Goal: Task Accomplishment & Management: Complete application form

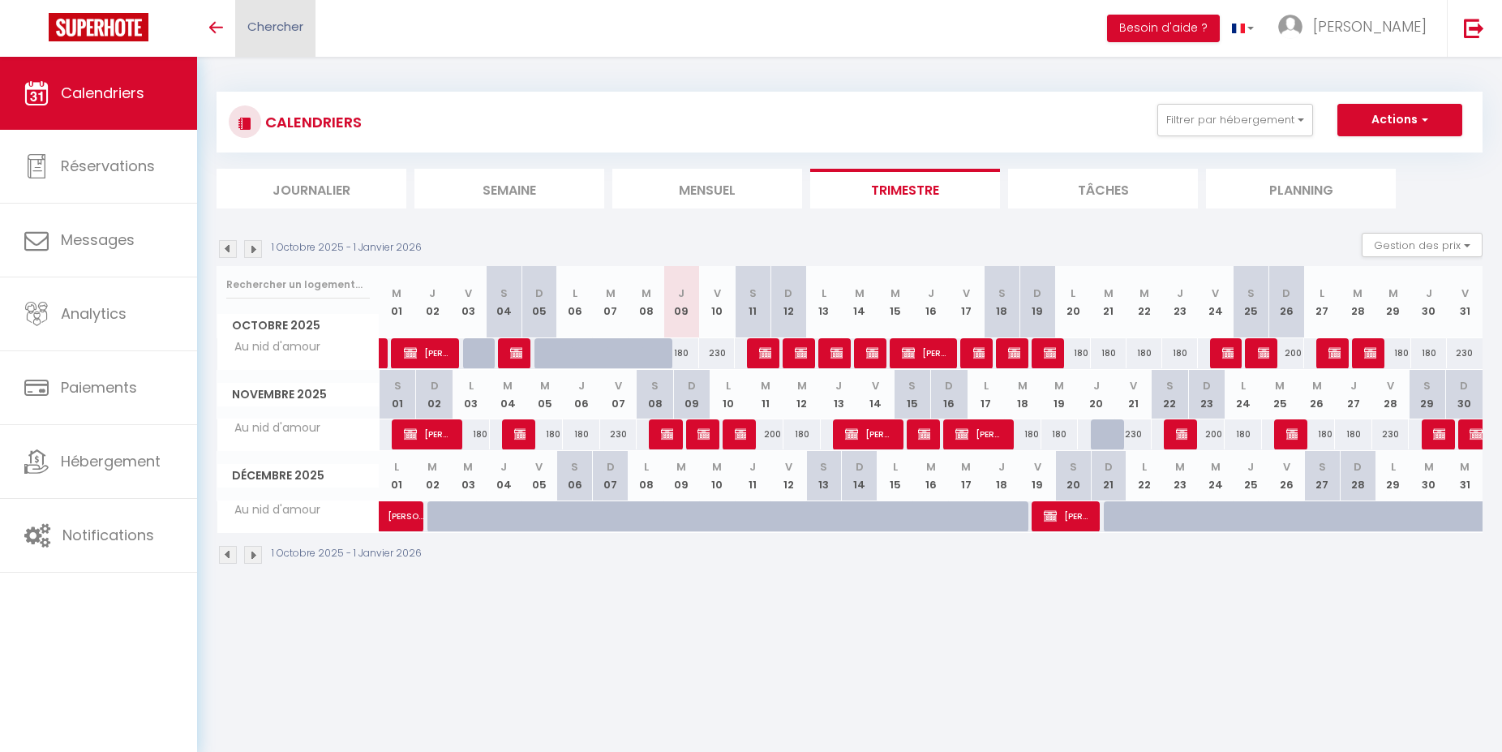
click at [300, 29] on span "Chercher" at bounding box center [275, 26] width 56 height 17
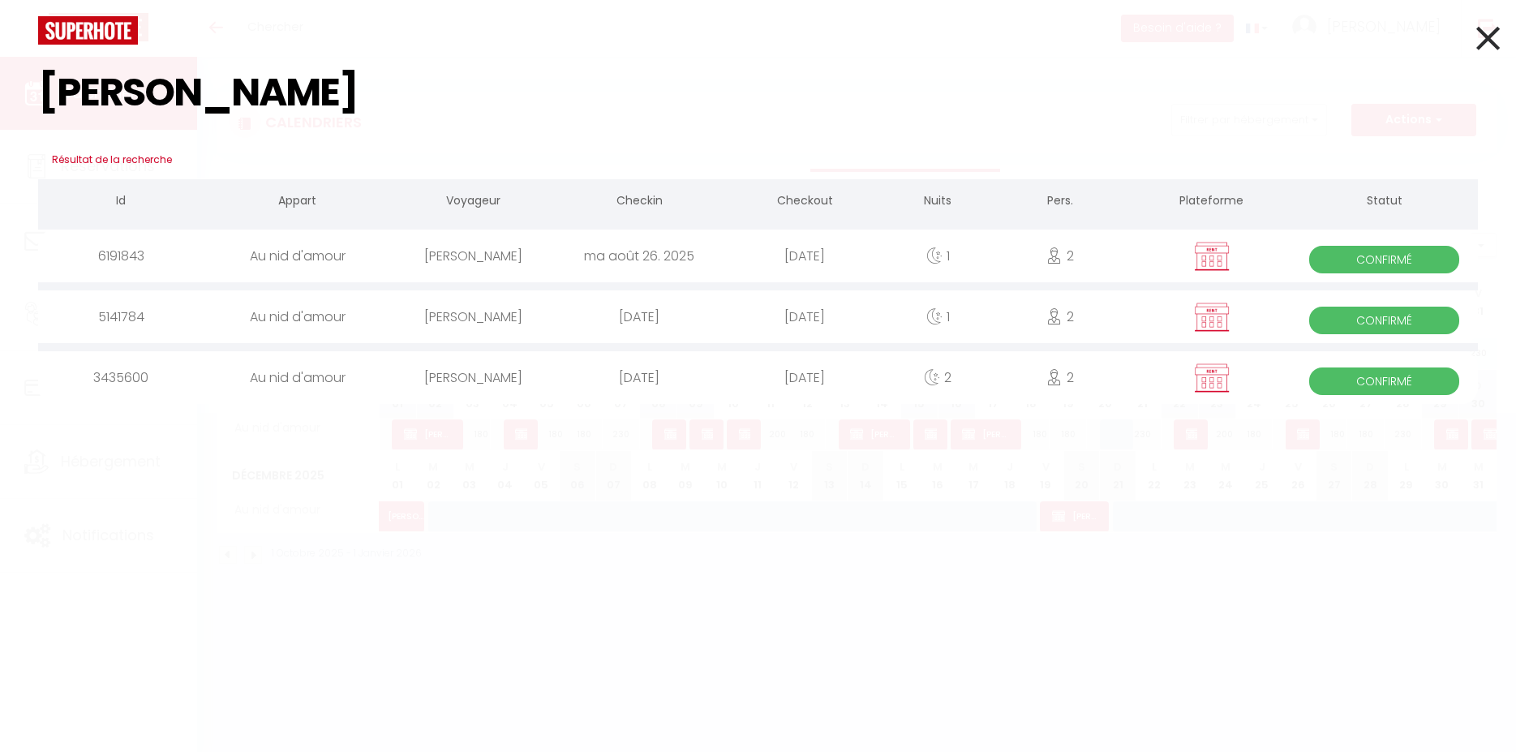
type input "[PERSON_NAME]"
click at [443, 254] on div "[PERSON_NAME]" at bounding box center [473, 255] width 165 height 53
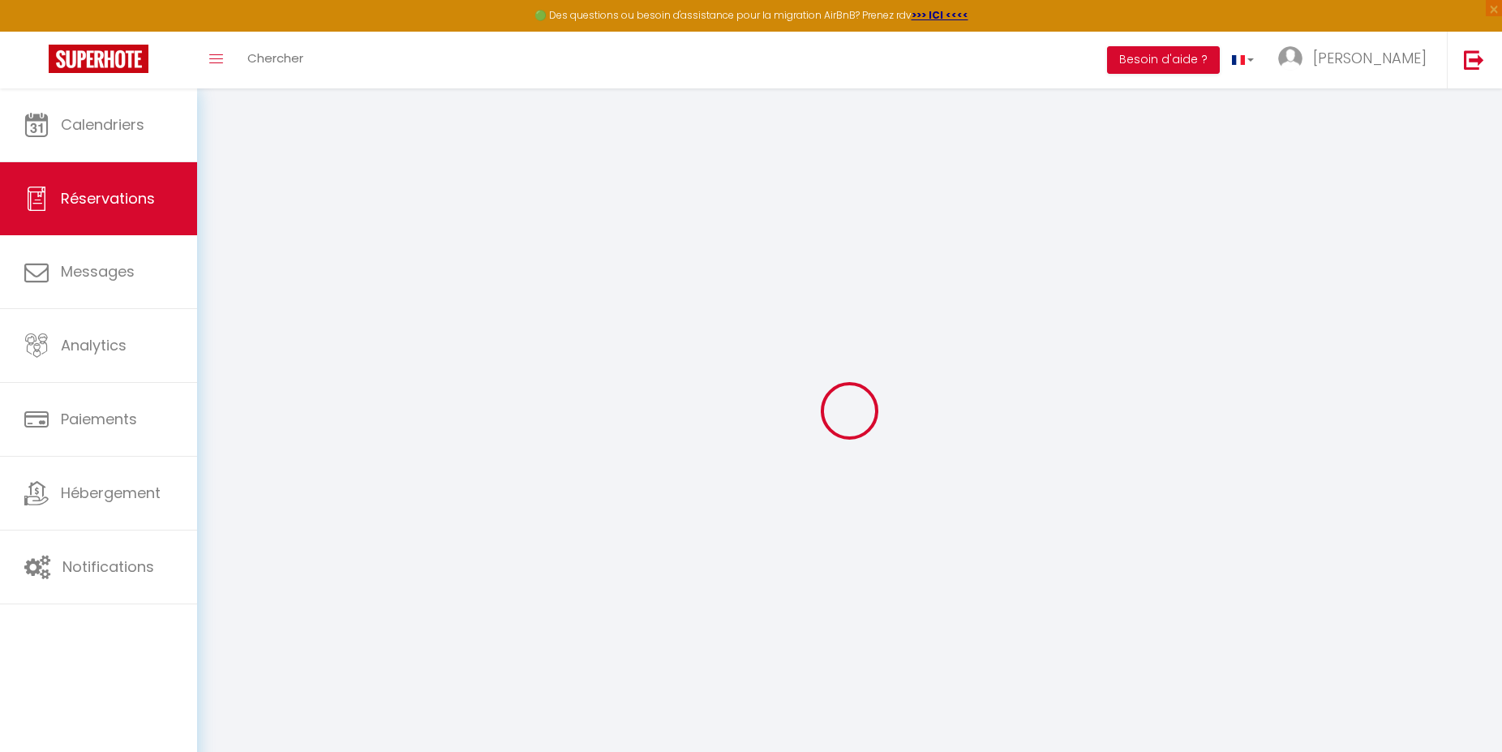
select select
checkbox input "false"
select select
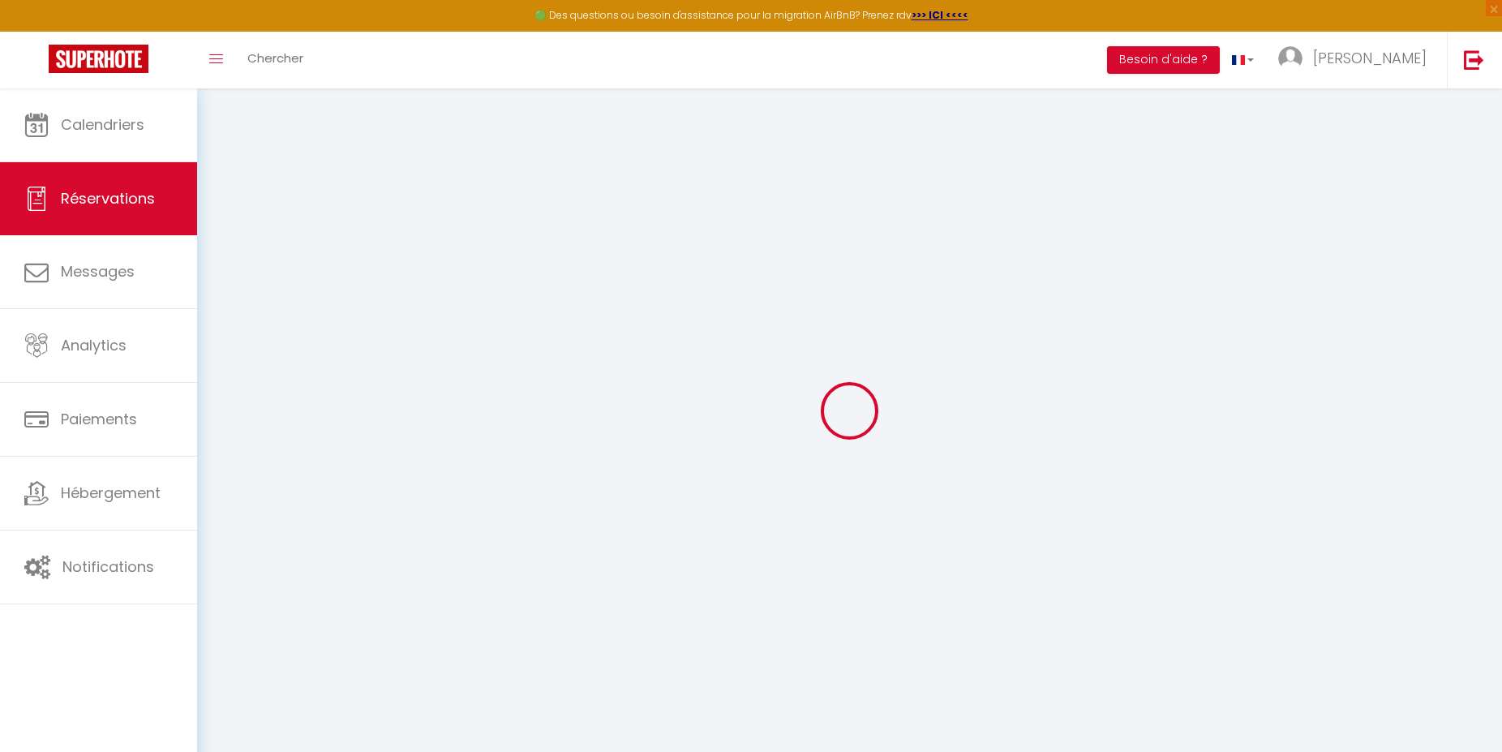
checkbox input "false"
select select
checkbox input "false"
select select
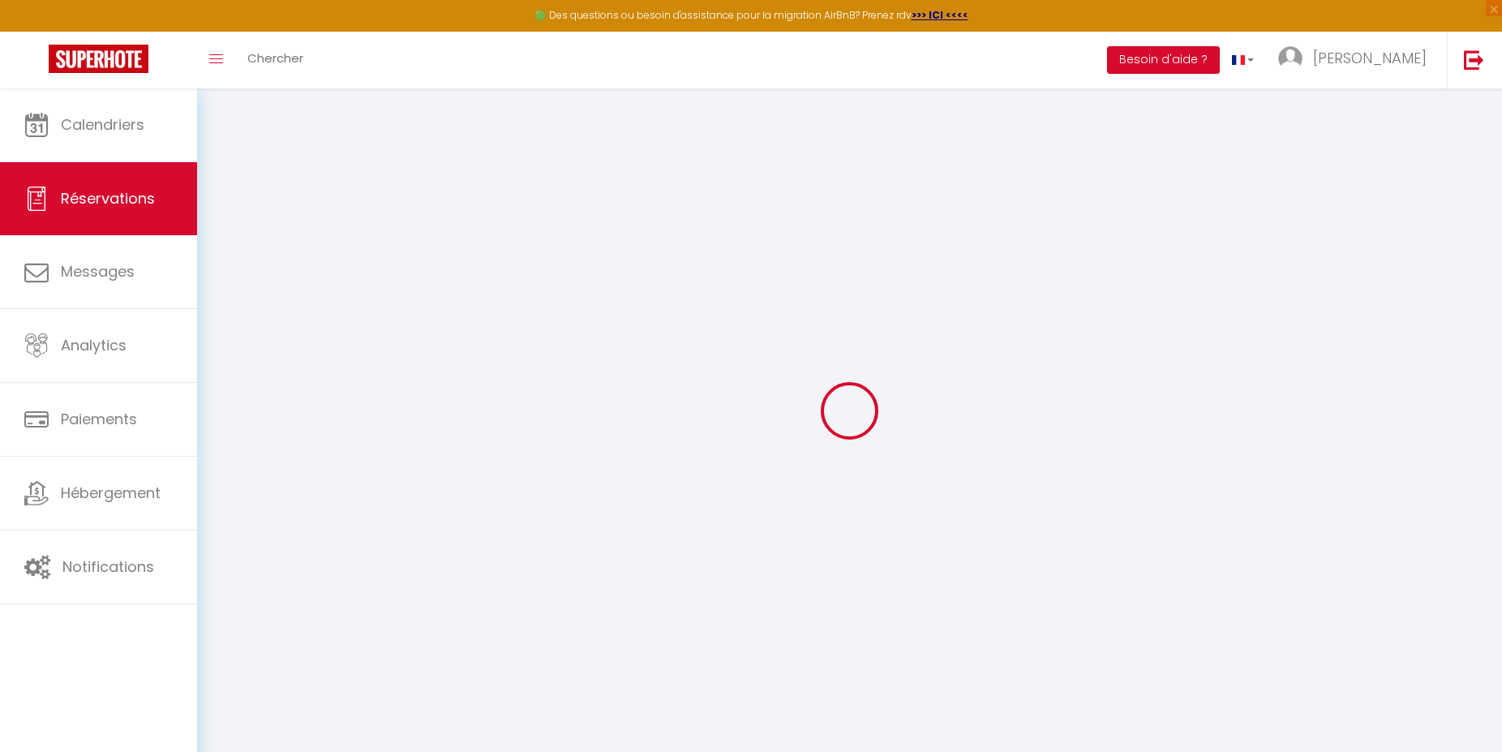
select select
checkbox input "false"
select select
checkbox input "false"
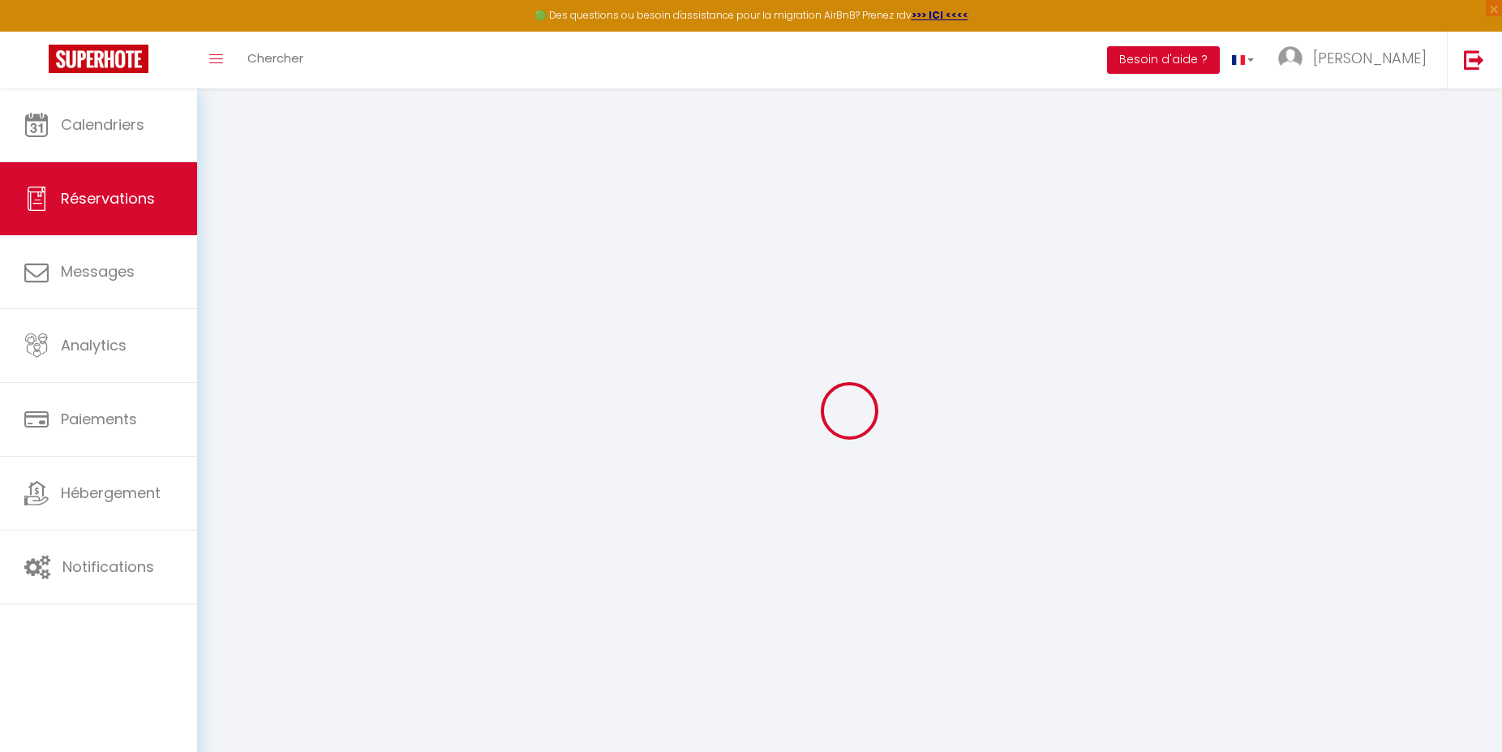
select select "17:00"
select select "12:00"
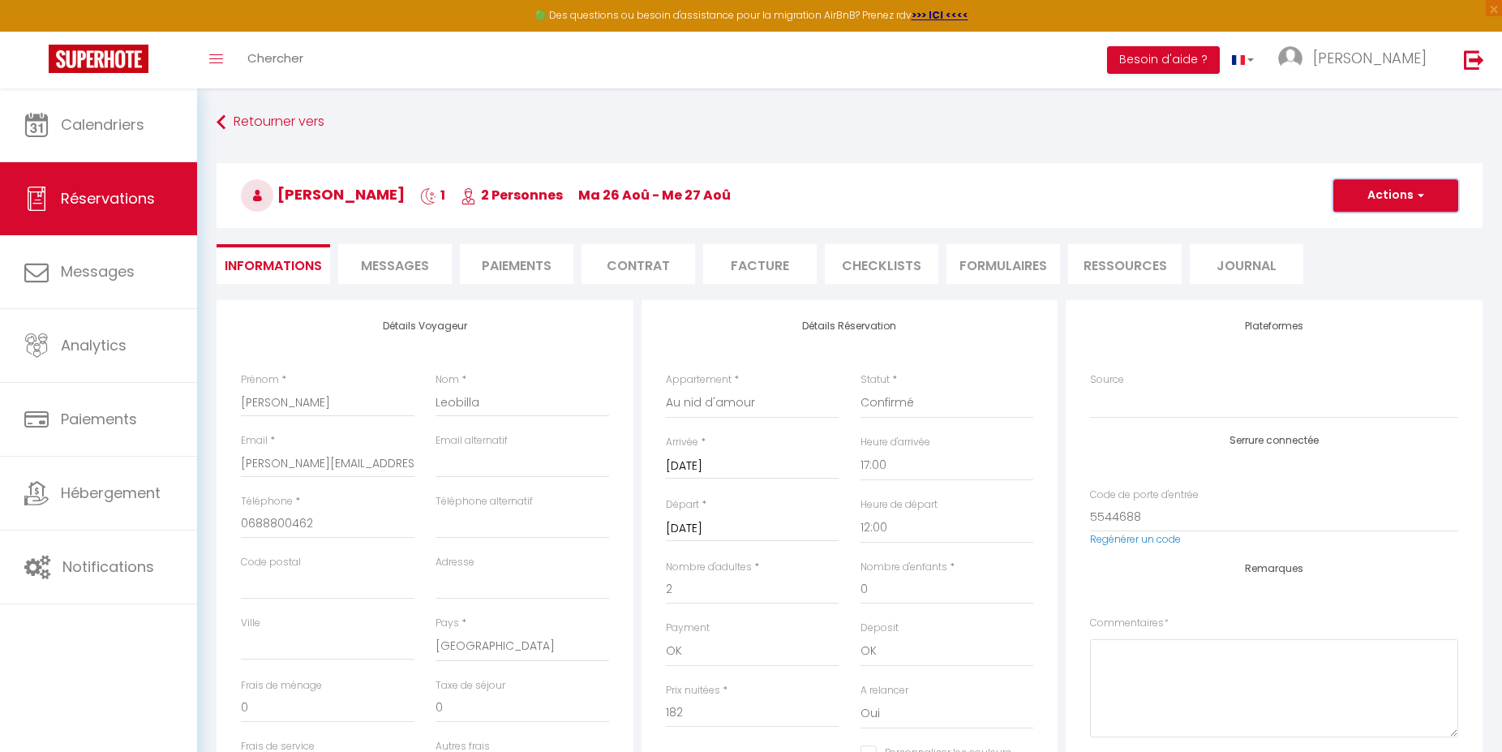
click at [1371, 195] on button "Actions" at bounding box center [1395, 195] width 125 height 32
click at [1365, 251] on link "Dupliquer" at bounding box center [1379, 252] width 128 height 21
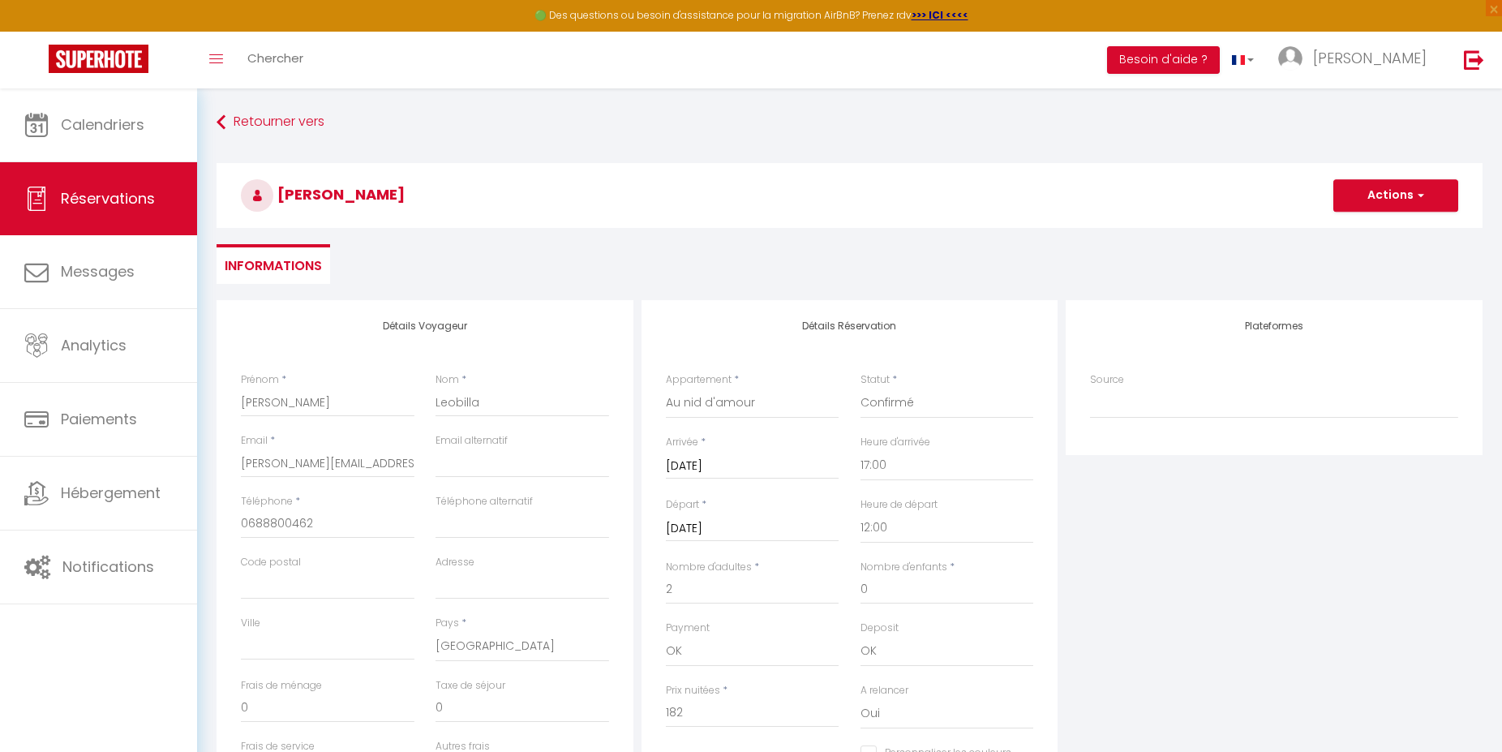
select select
checkbox input "false"
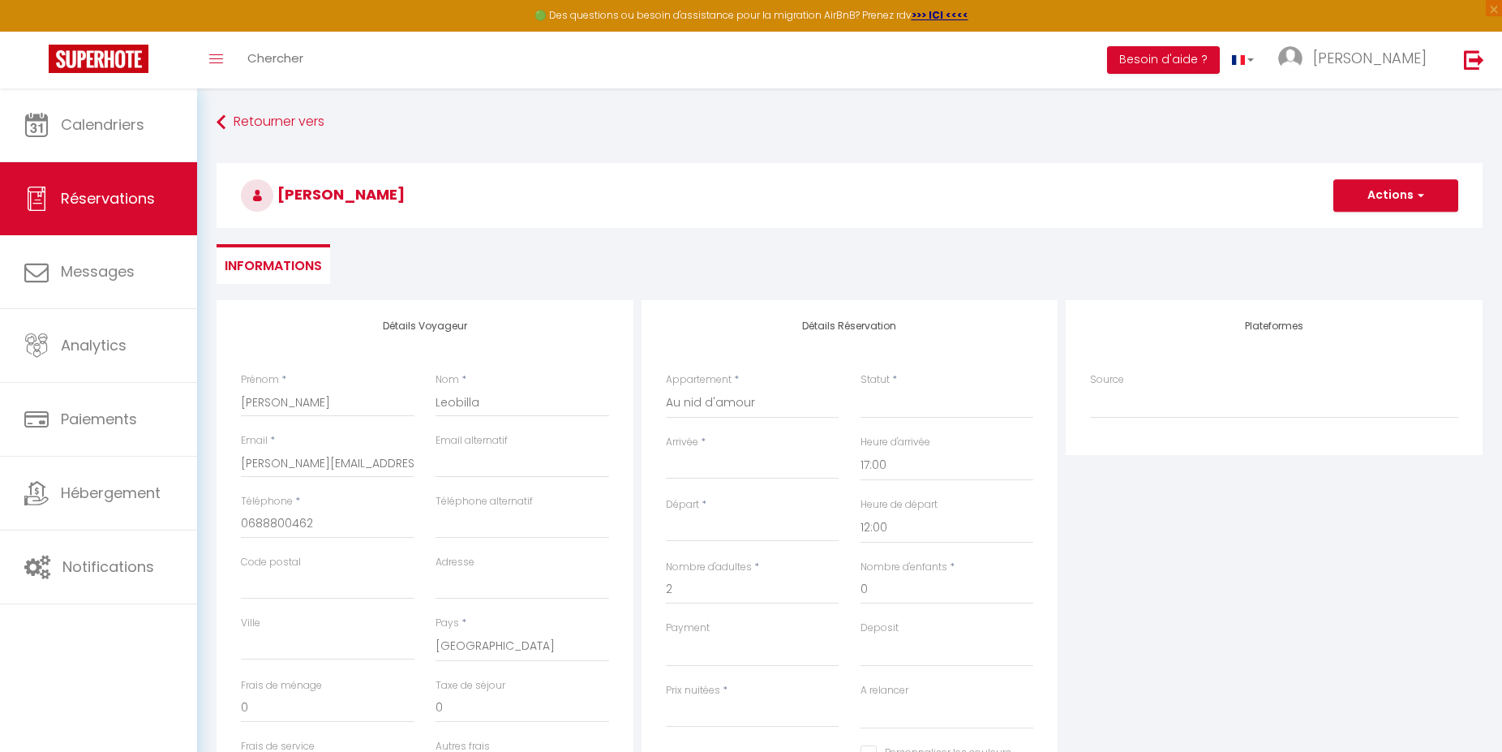
click at [690, 475] on input "Arrivée" at bounding box center [753, 466] width 174 height 21
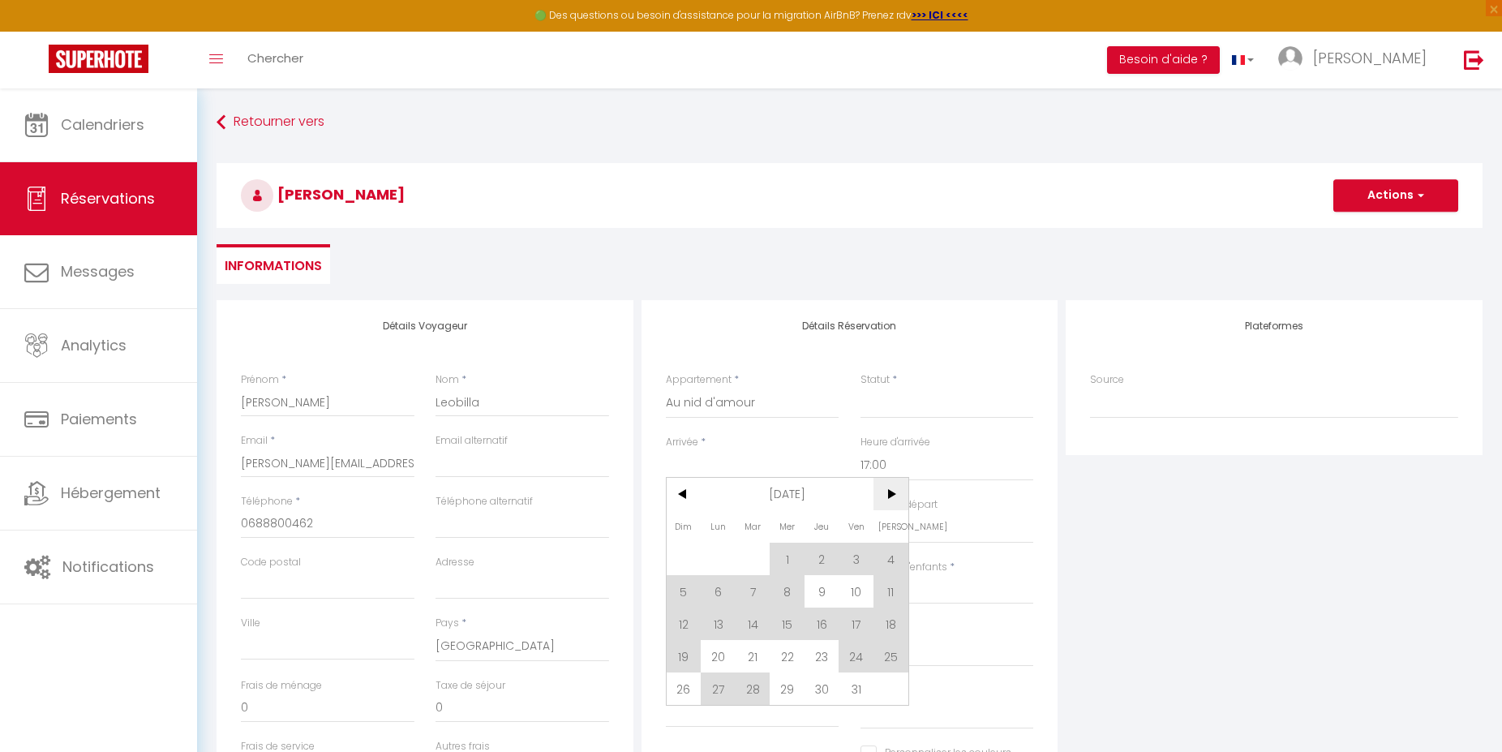
click at [890, 500] on span ">" at bounding box center [890, 494] width 35 height 32
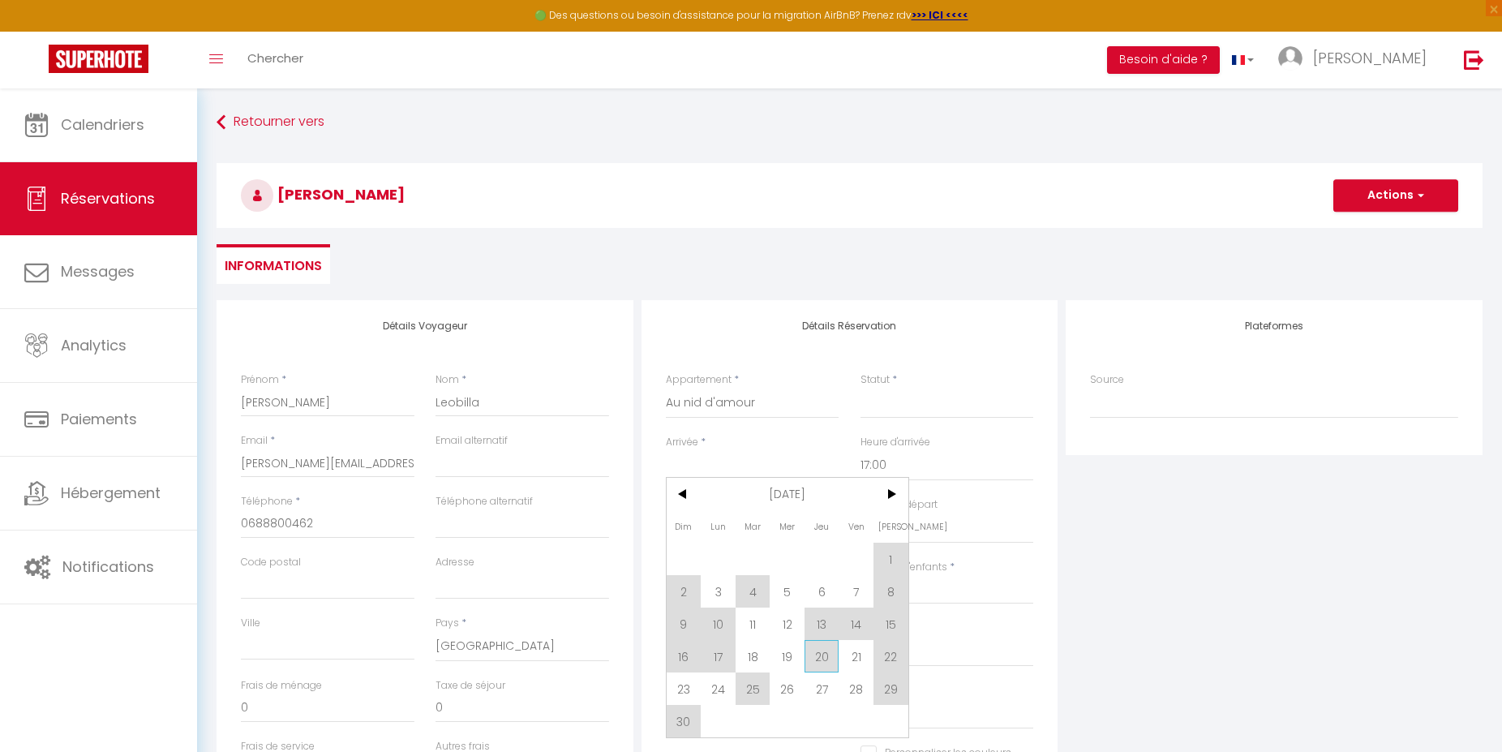
click at [825, 658] on span "20" at bounding box center [821, 656] width 35 height 32
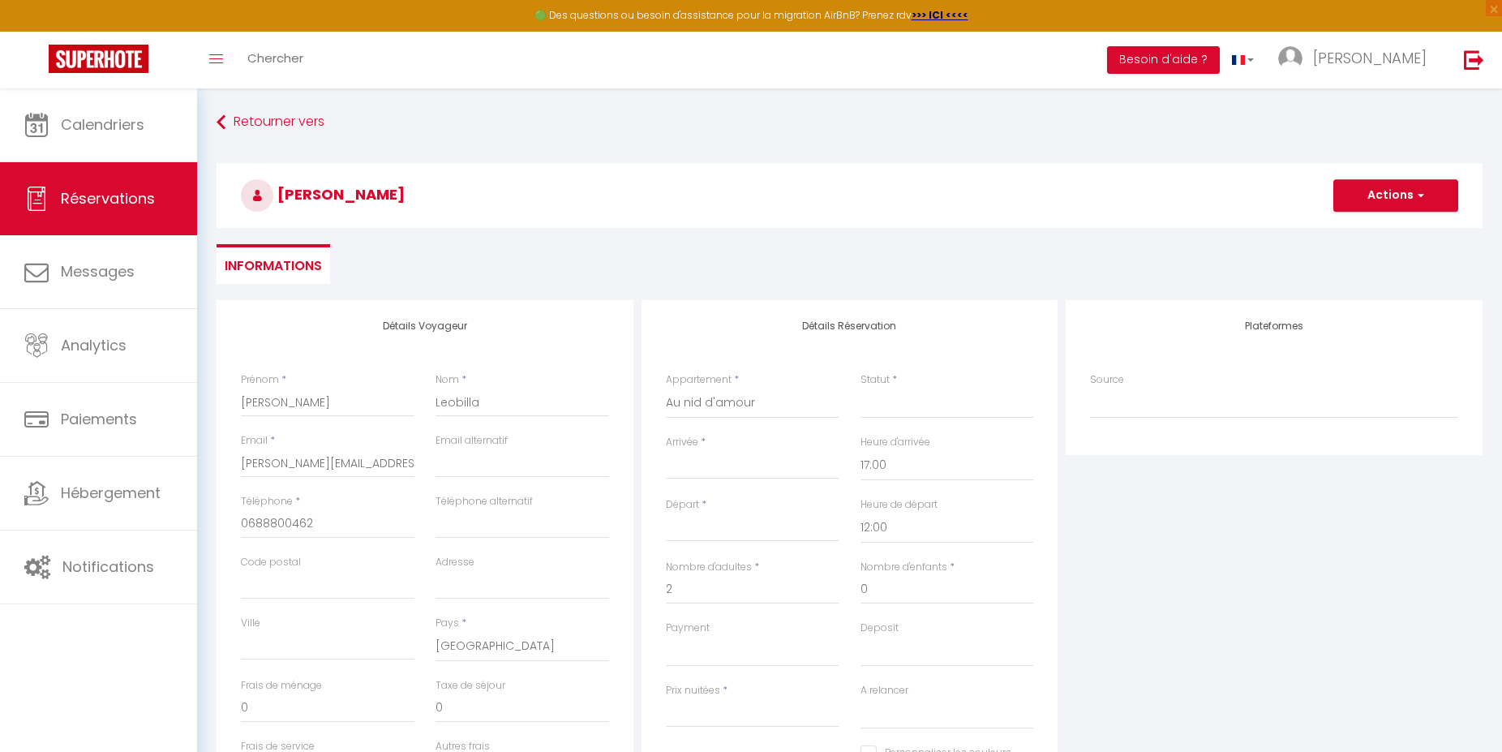
select select
type input "Jeu 20 Novembre 2025"
type input "Ven 21 Novembre 2025"
select select
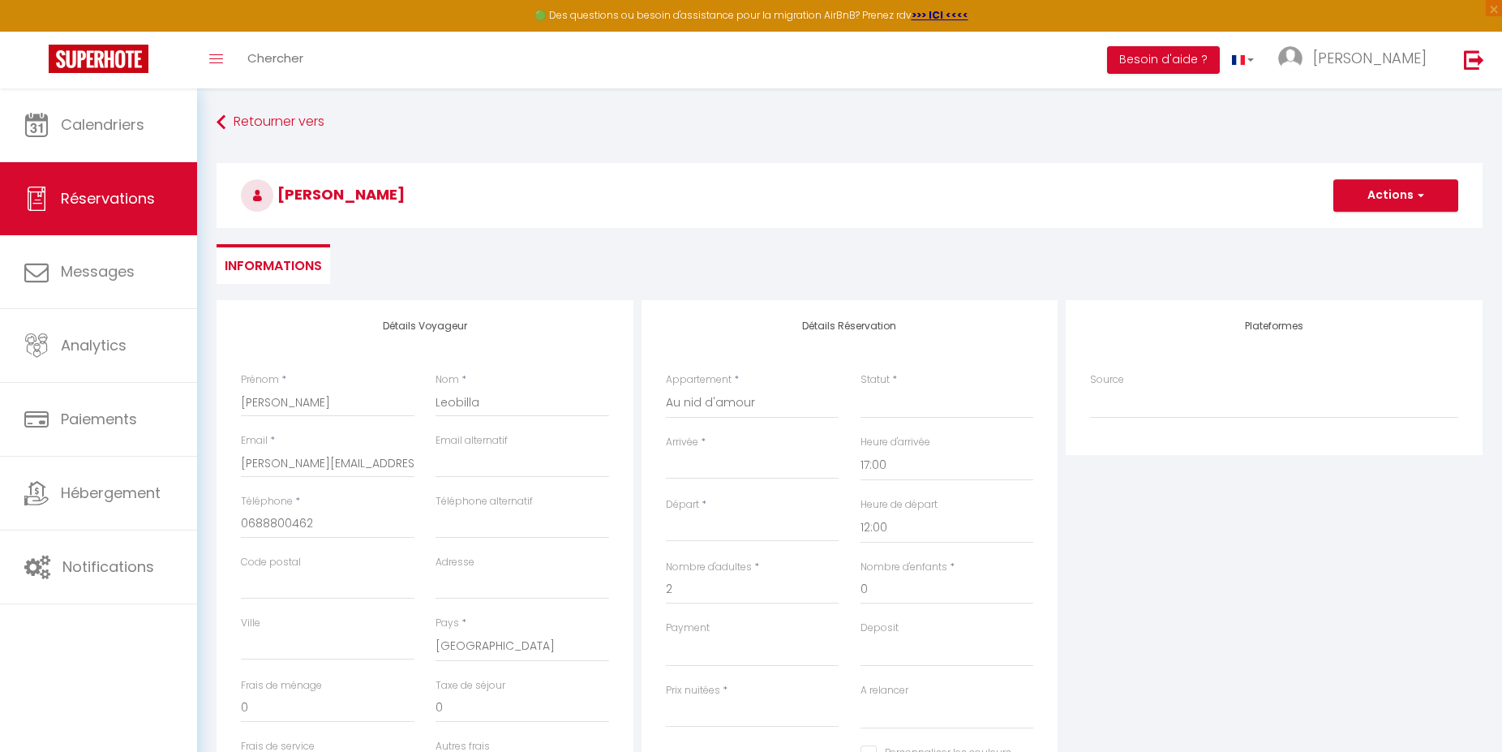
select select
checkbox input "false"
click at [860, 388] on select "Confirmé Non Confirmé [PERSON_NAME] par le voyageur No Show Request" at bounding box center [947, 403] width 174 height 31
select select "2"
click option "Non Confirmé" at bounding box center [0, 0] width 0 height 0
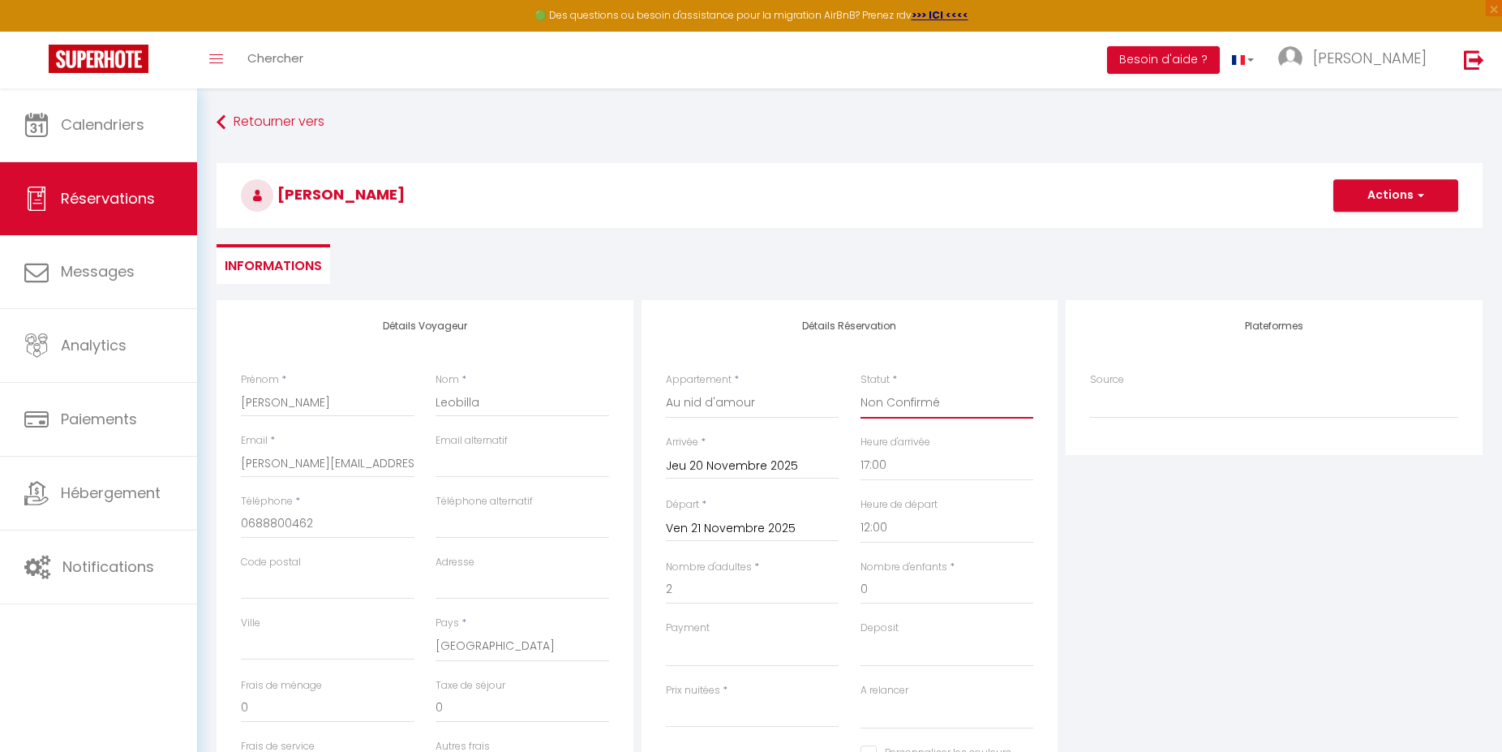
select select
checkbox input "false"
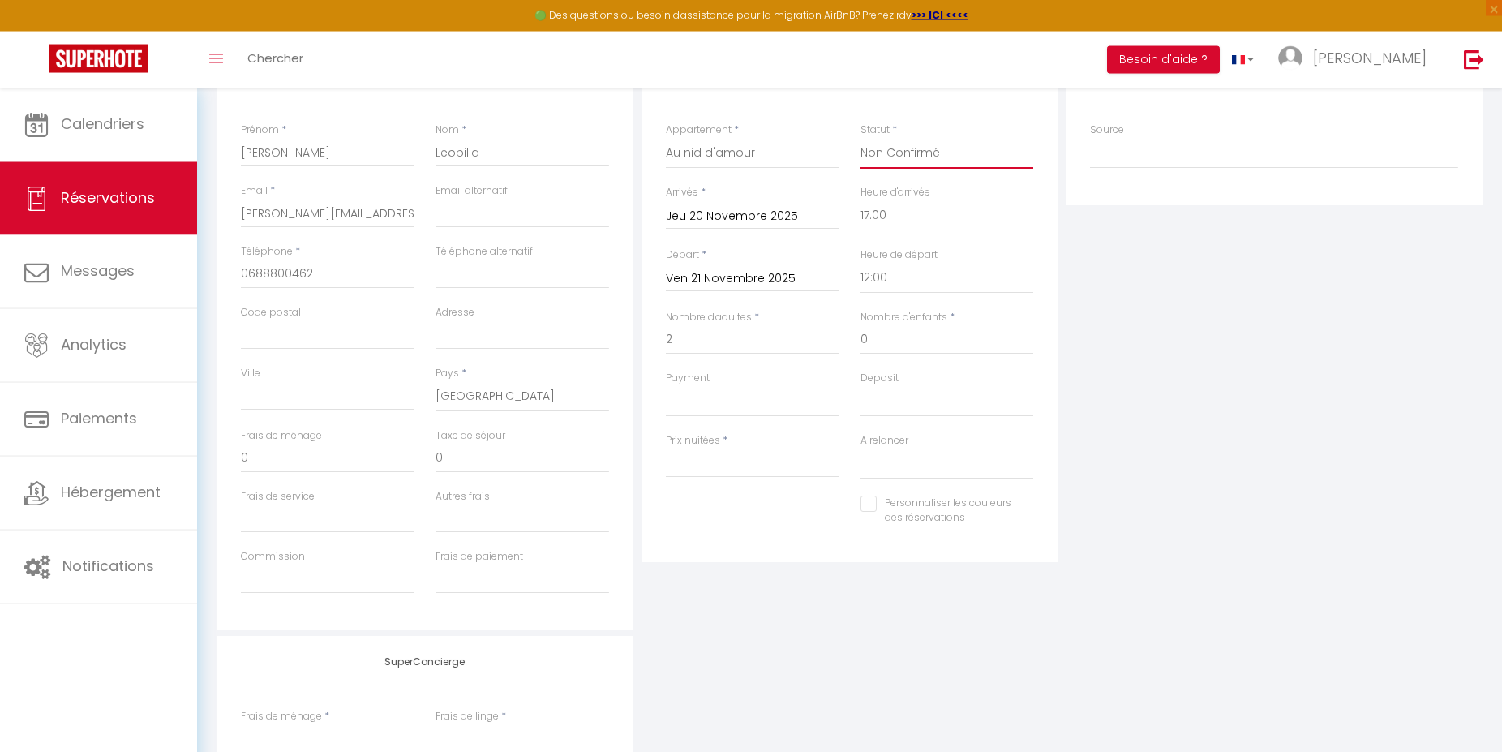
scroll to position [213, 0]
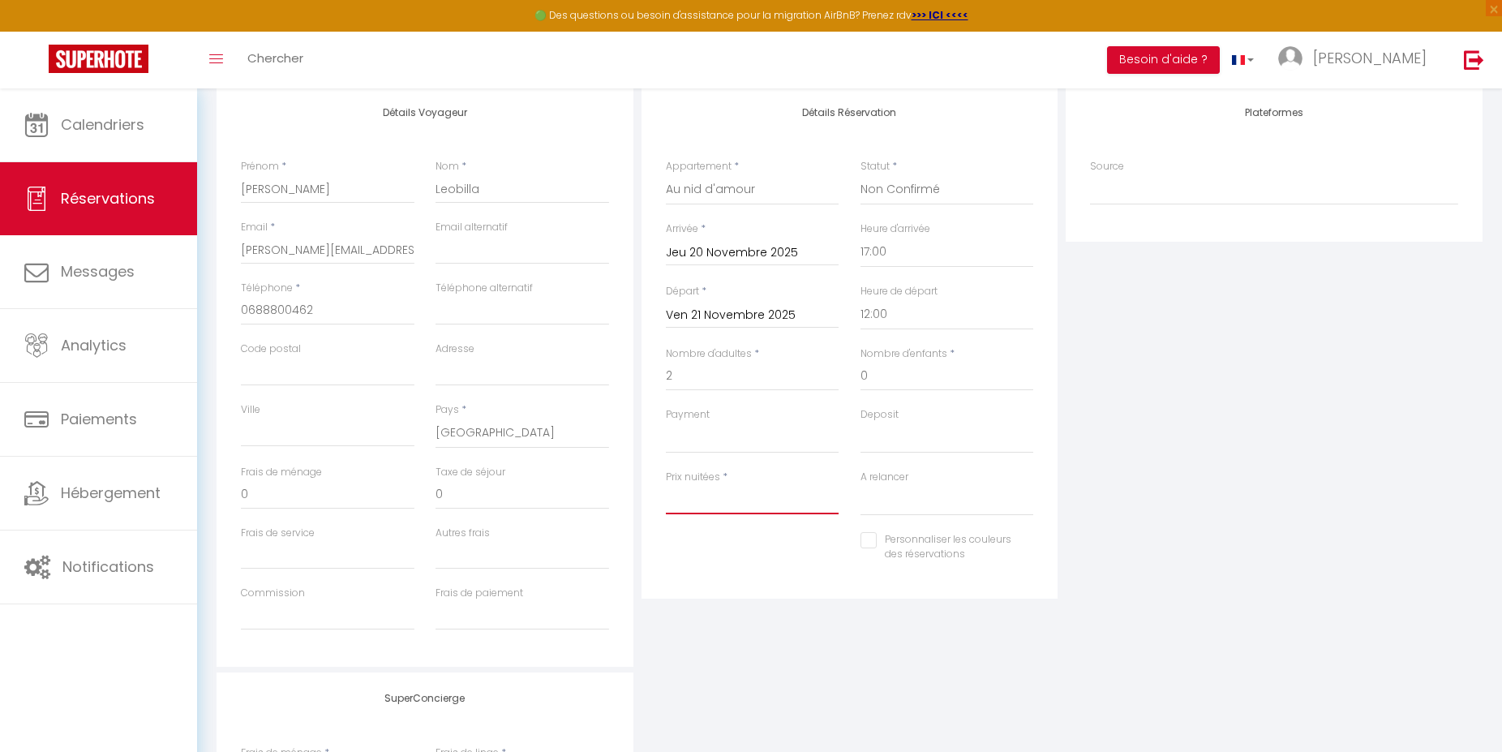
click at [719, 505] on input "Prix nuitées" at bounding box center [753, 499] width 174 height 29
type input "1"
select select
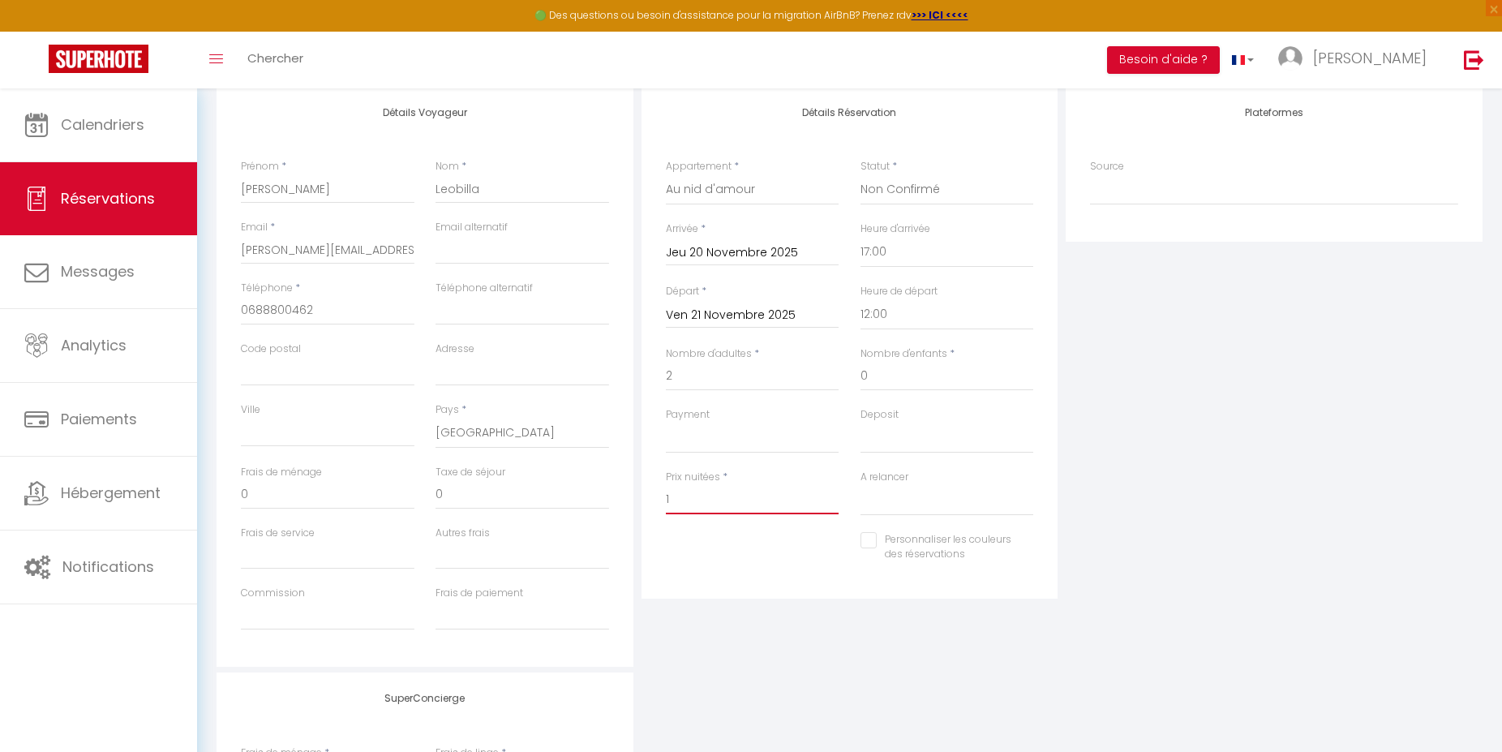
checkbox input "false"
type input "18"
select select
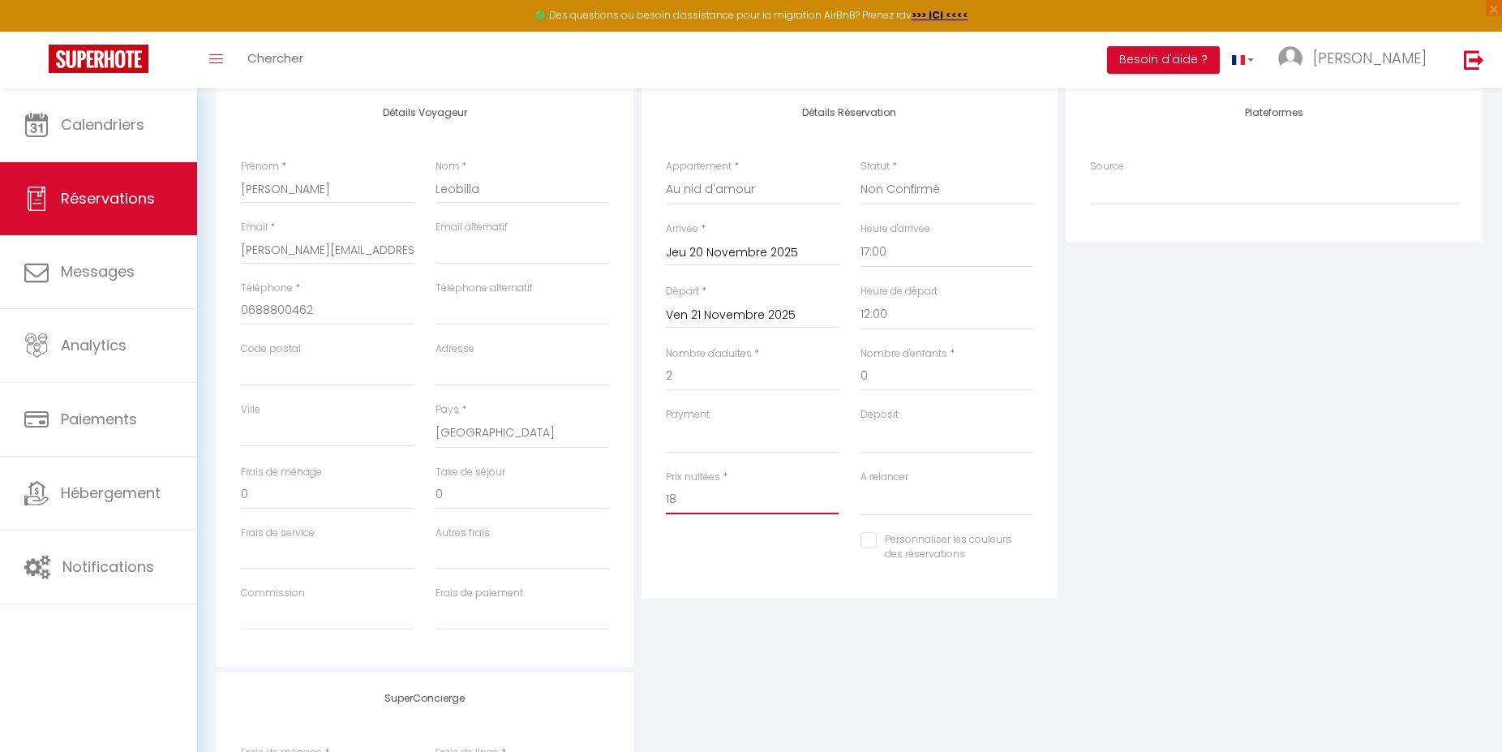
checkbox input "false"
type input "180"
select select
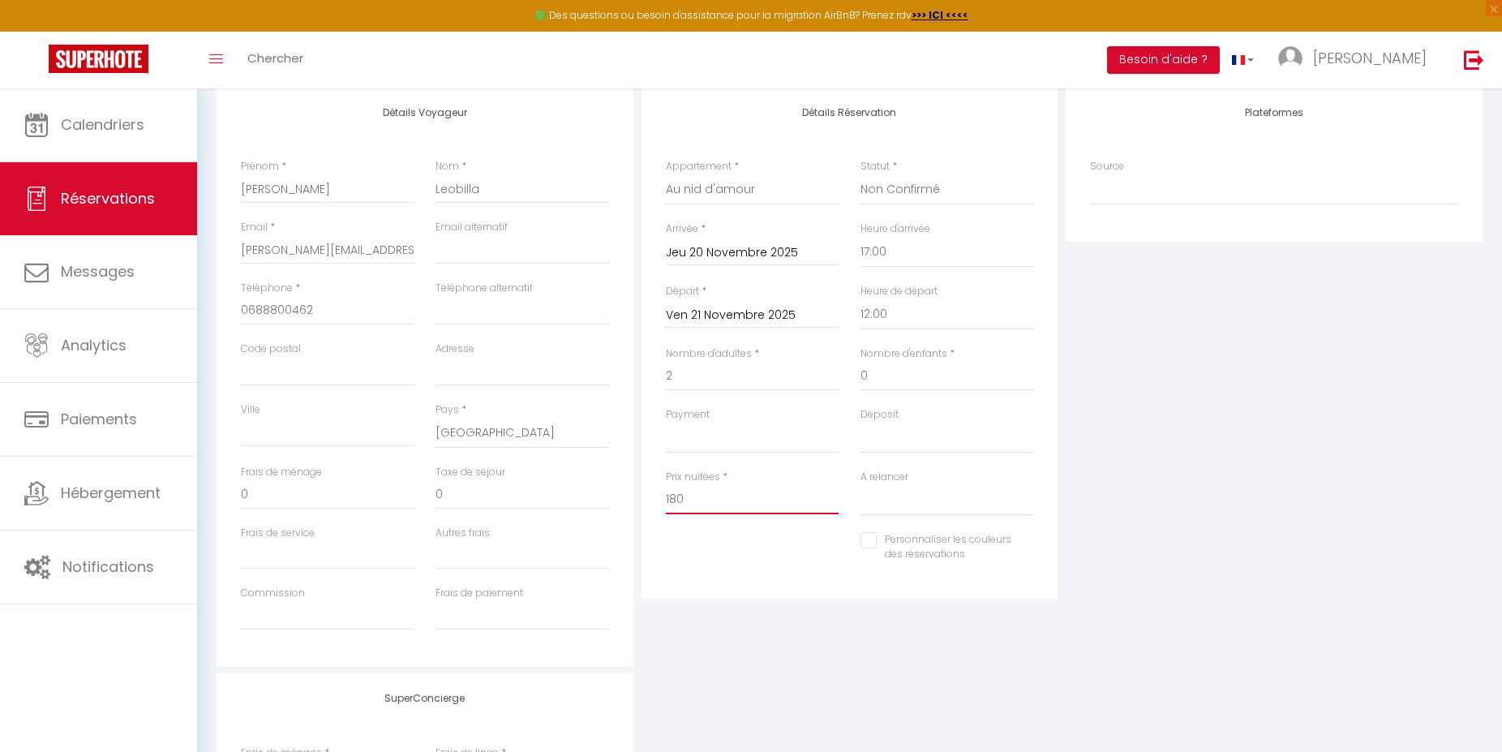
checkbox input "false"
type input "18"
select select
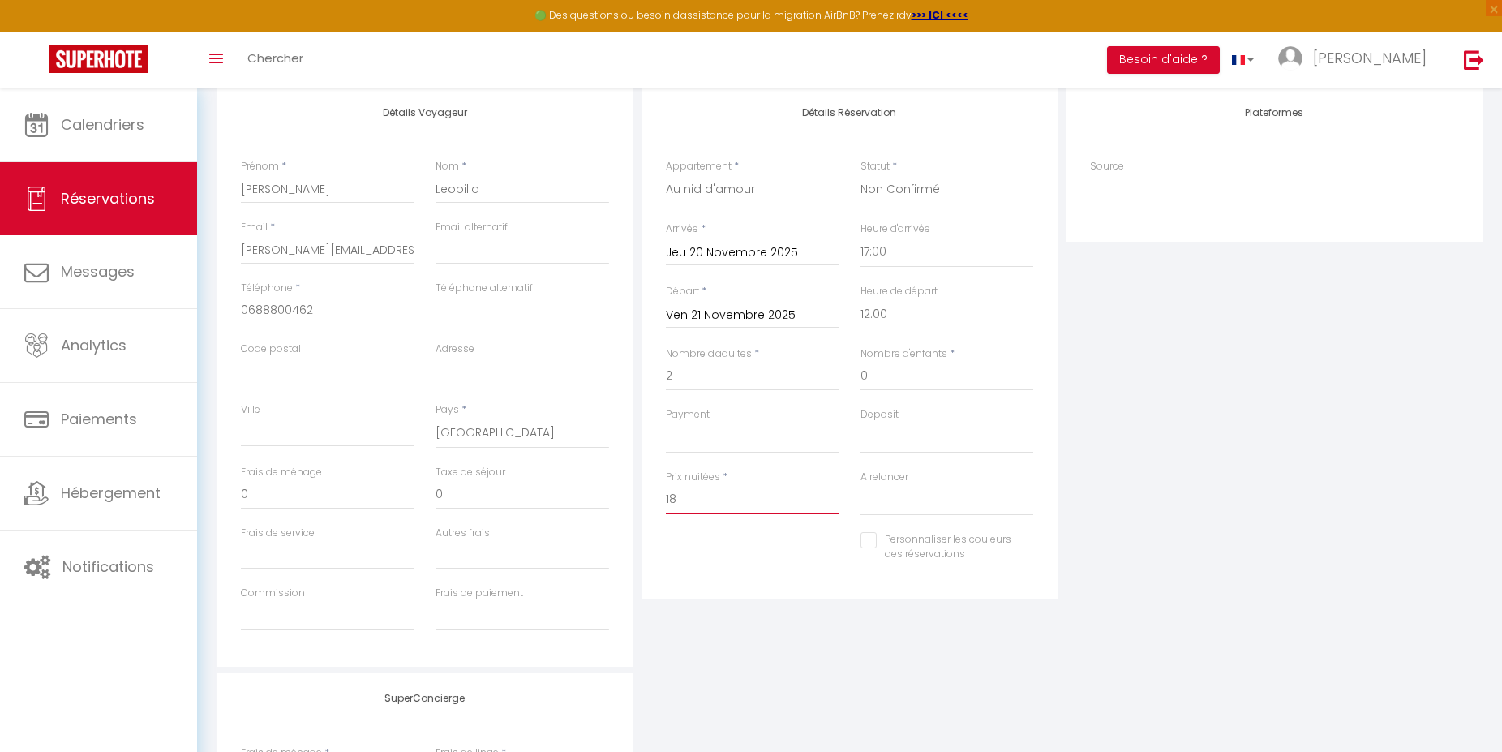
checkbox input "false"
type input "182"
select select
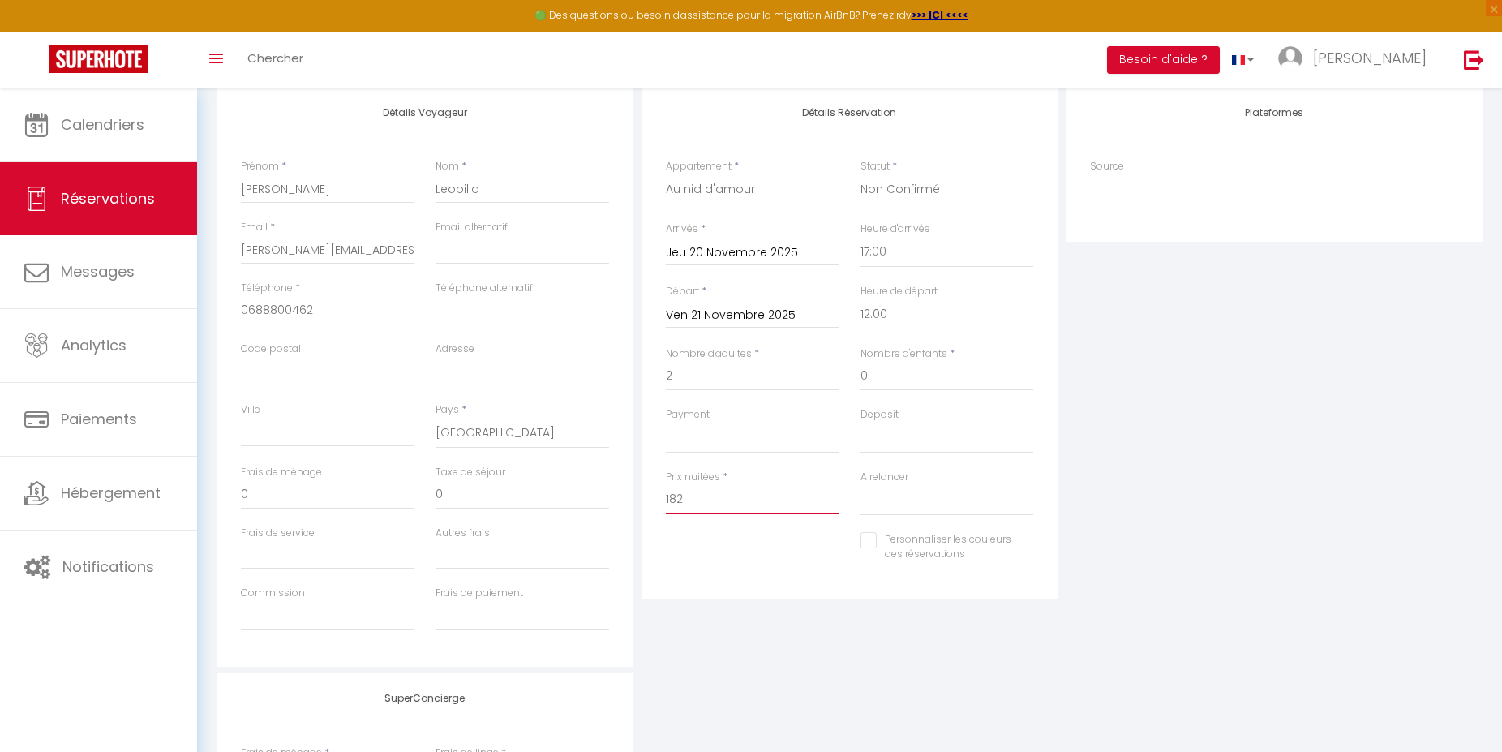
checkbox input "false"
type input "182"
click at [856, 659] on div "Détails Réservation Appartement * Au nid d'amour Statut * Confirmé Non Confirmé…" at bounding box center [849, 377] width 425 height 580
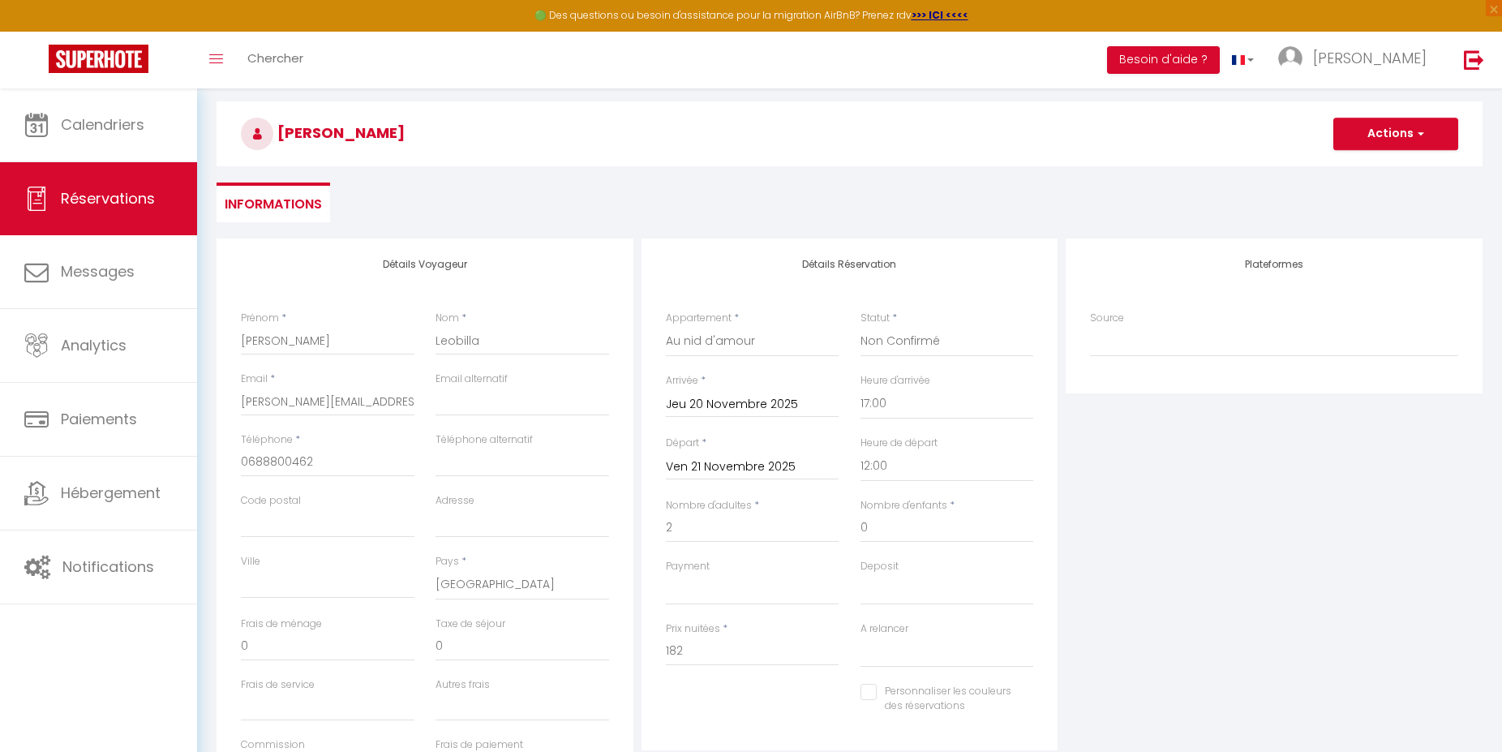
scroll to position [0, 0]
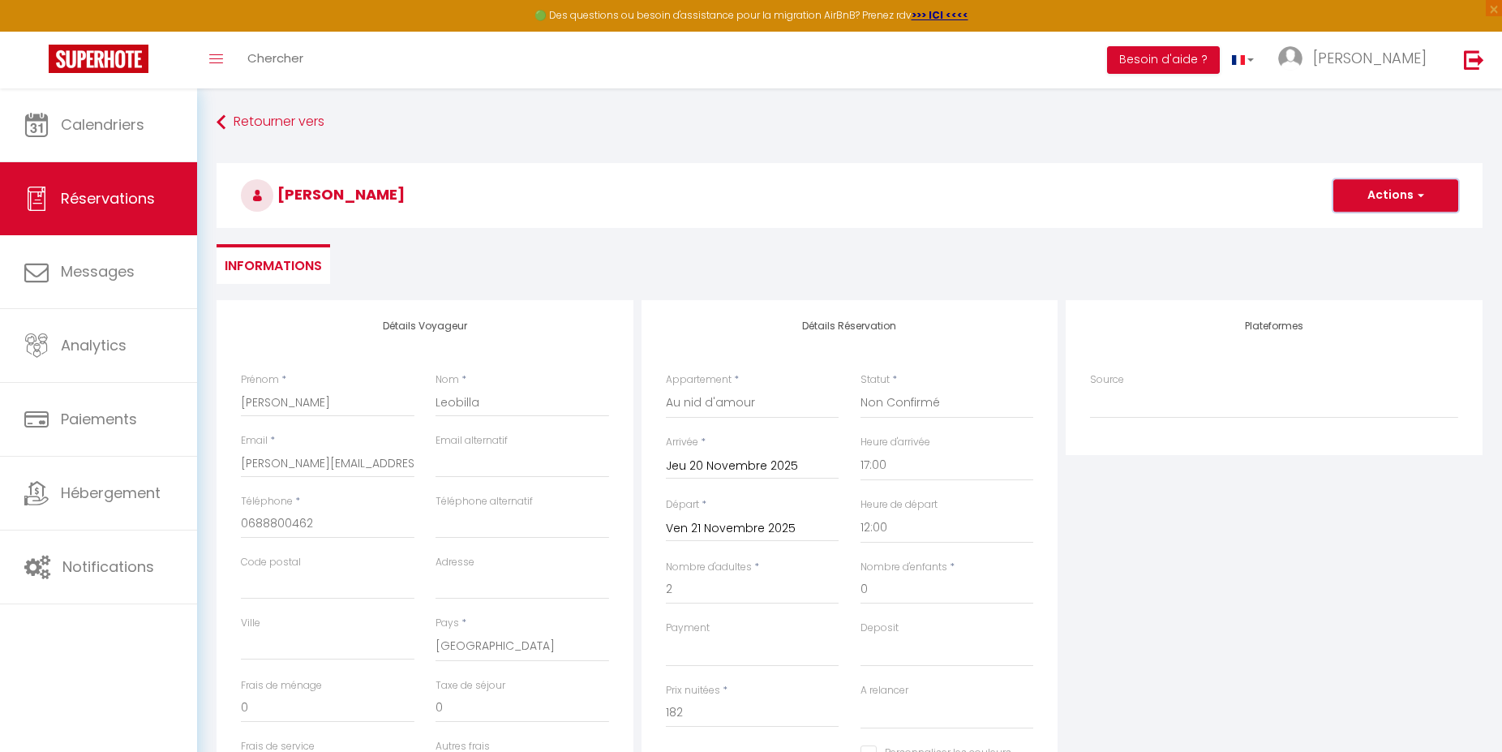
click at [1369, 195] on button "Actions" at bounding box center [1395, 195] width 125 height 32
click at [1365, 230] on link "Enregistrer" at bounding box center [1379, 231] width 128 height 21
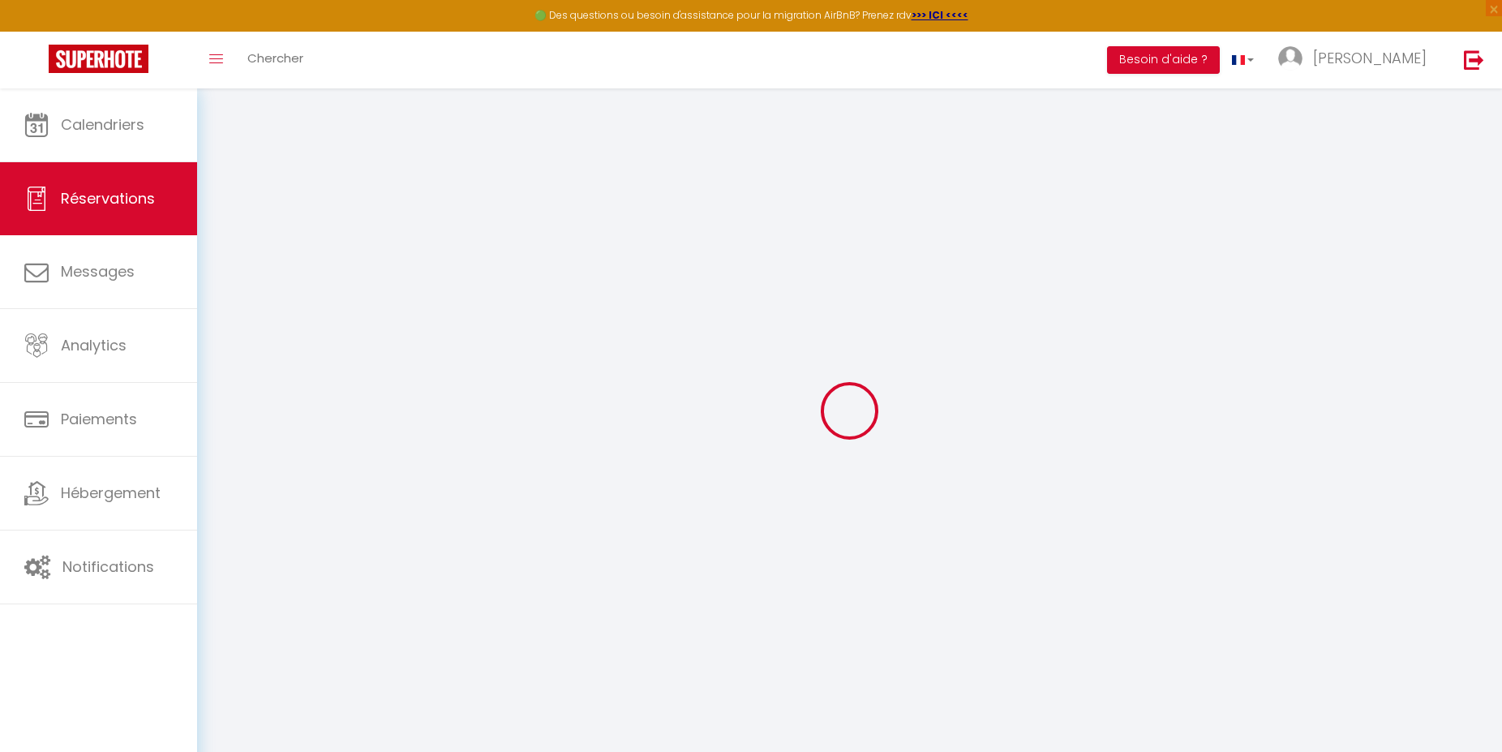
select select "not_cancelled"
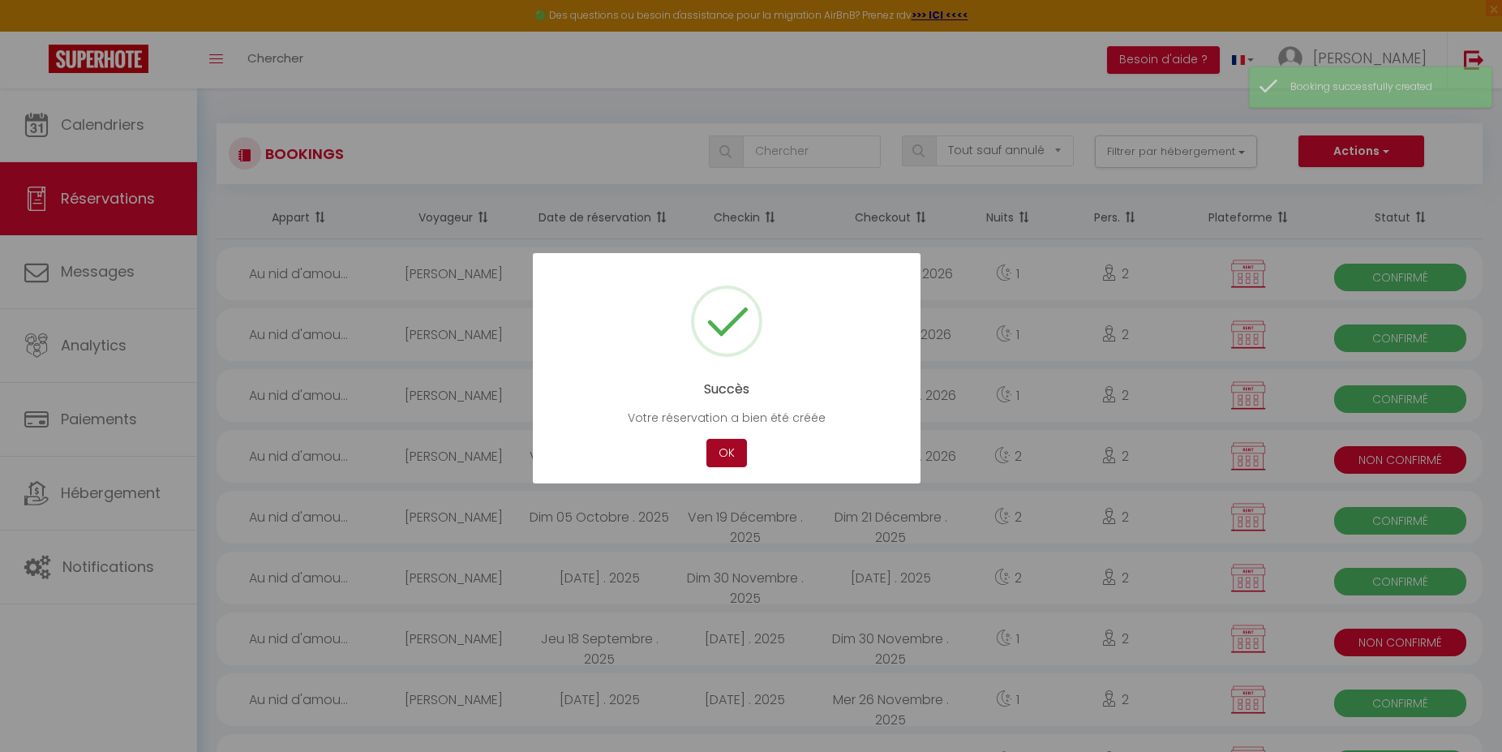
click at [723, 455] on button "OK" at bounding box center [726, 453] width 41 height 28
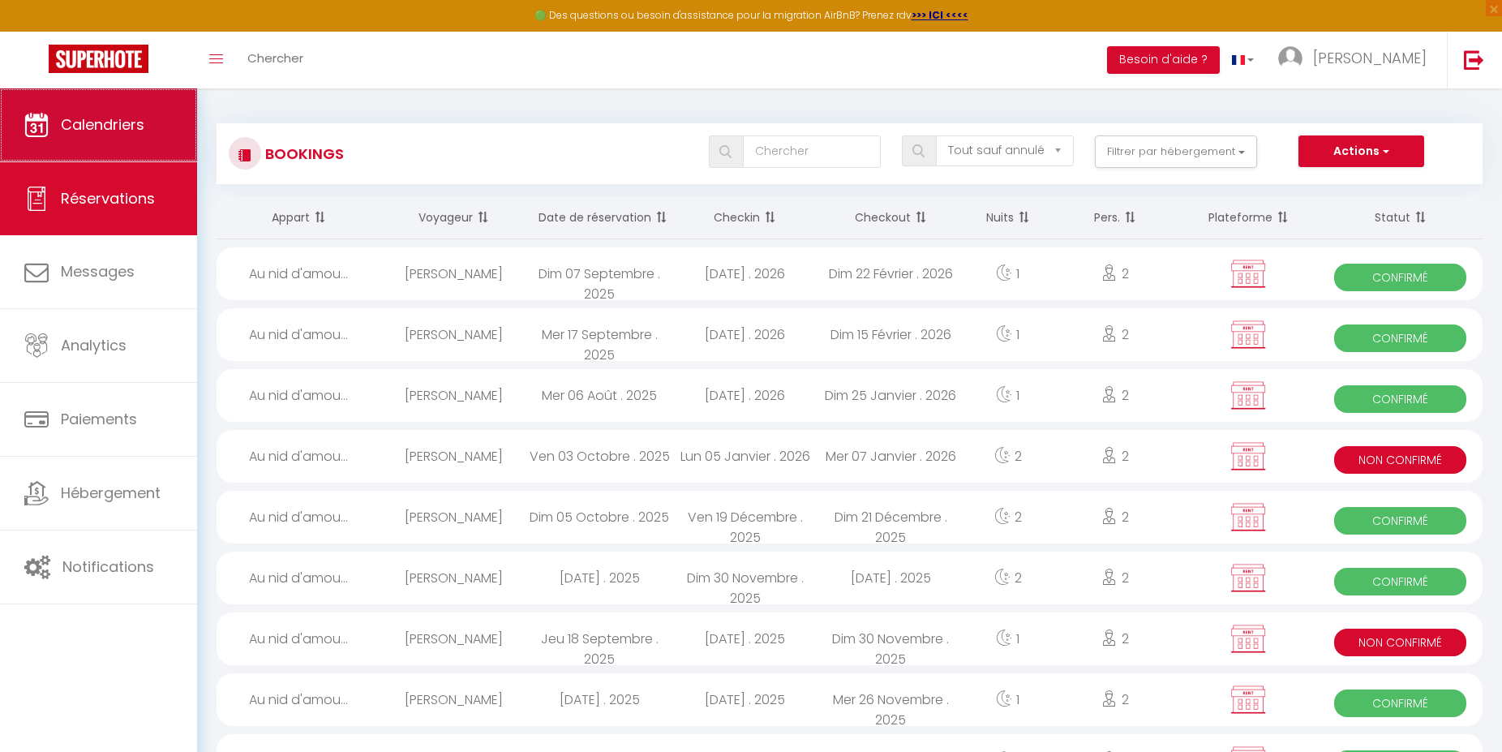
click at [162, 131] on link "Calendriers" at bounding box center [98, 124] width 197 height 73
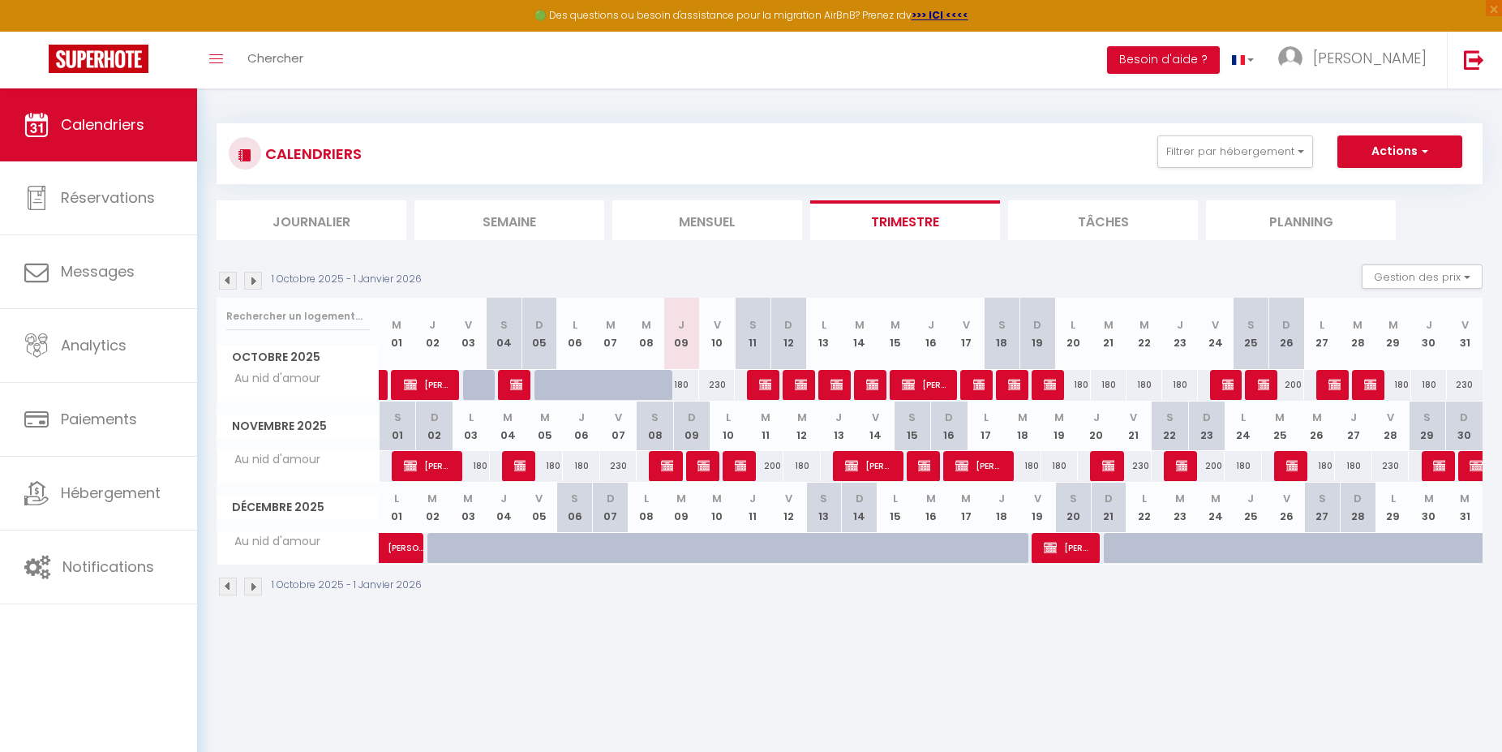
click at [1103, 465] on img at bounding box center [1108, 465] width 13 height 13
select select "KO"
select select "0"
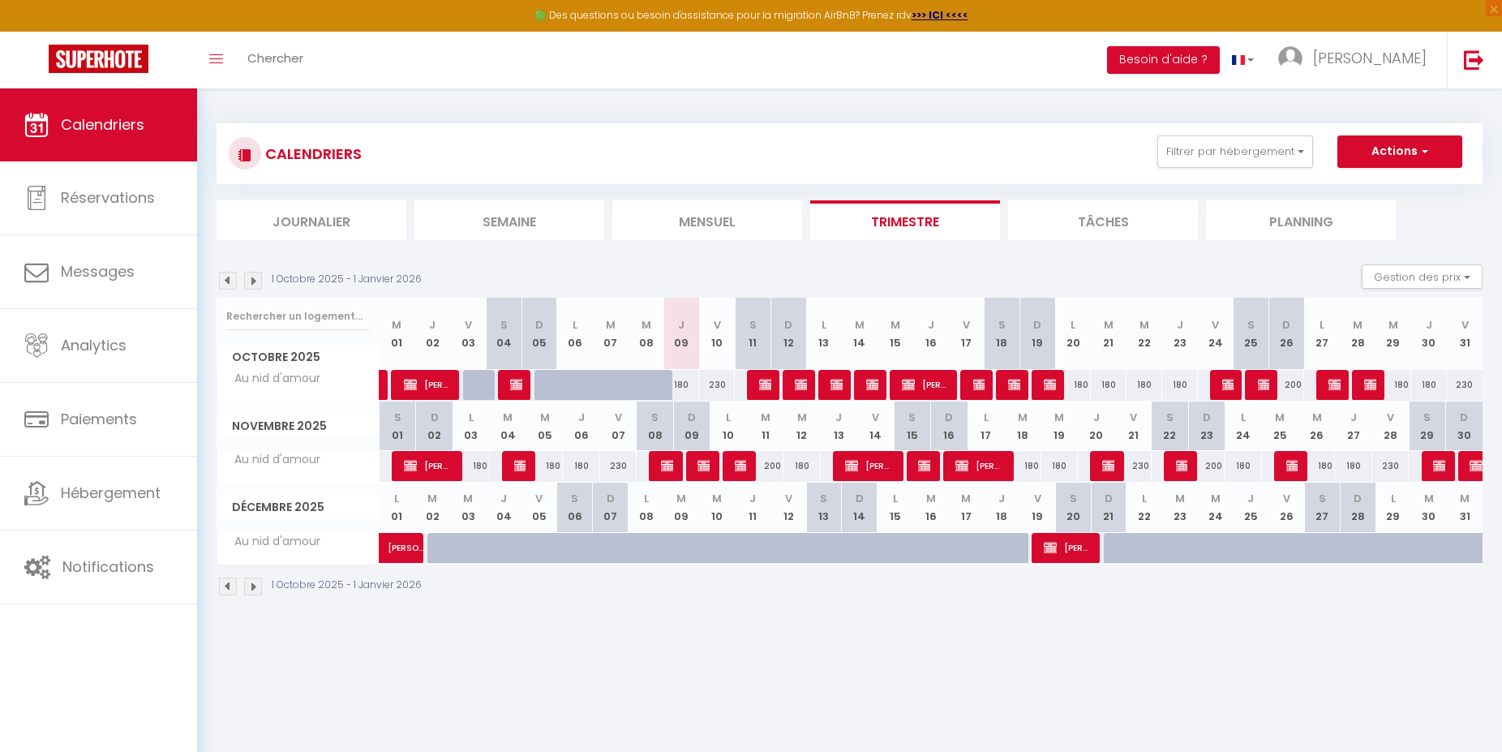
select select "1"
select select
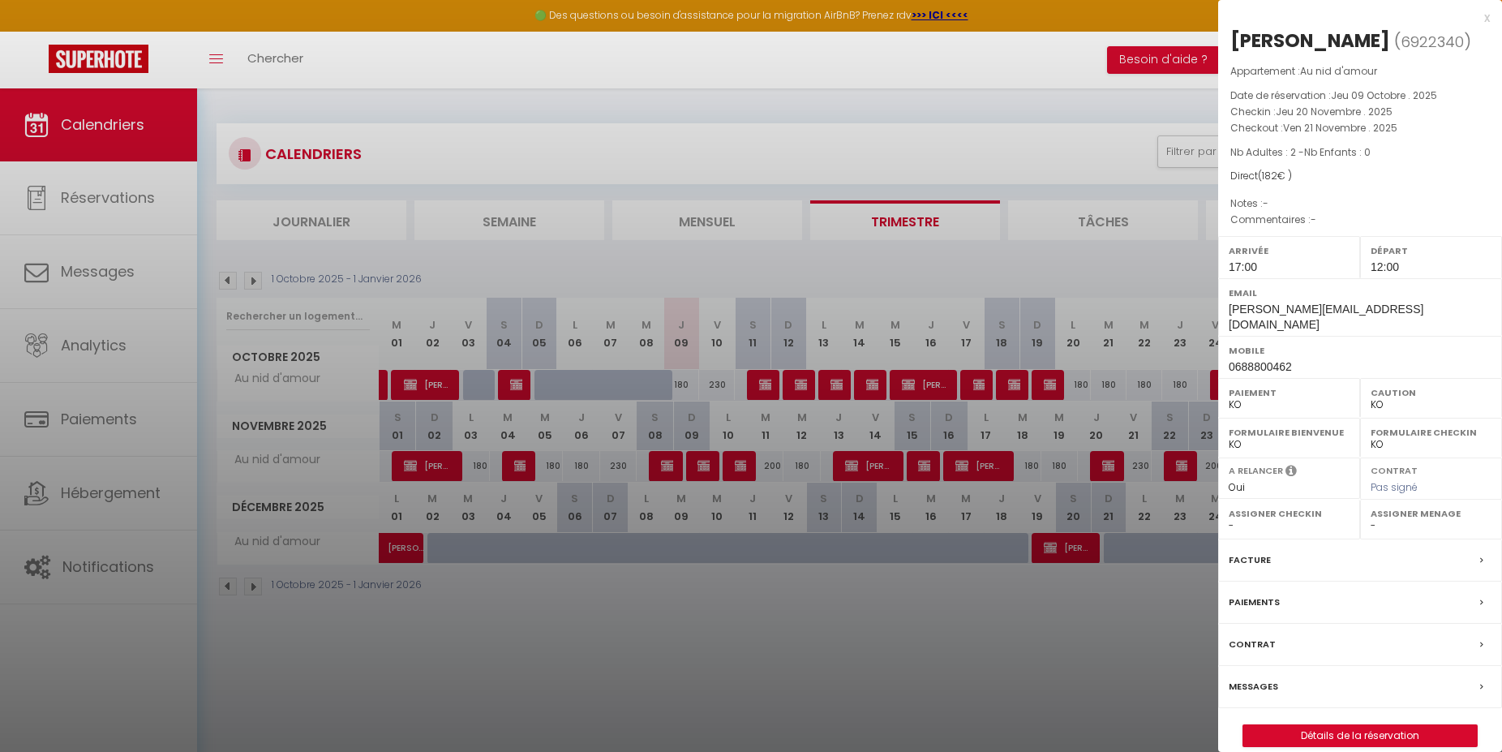
click at [1263, 678] on label "Messages" at bounding box center [1253, 686] width 49 height 17
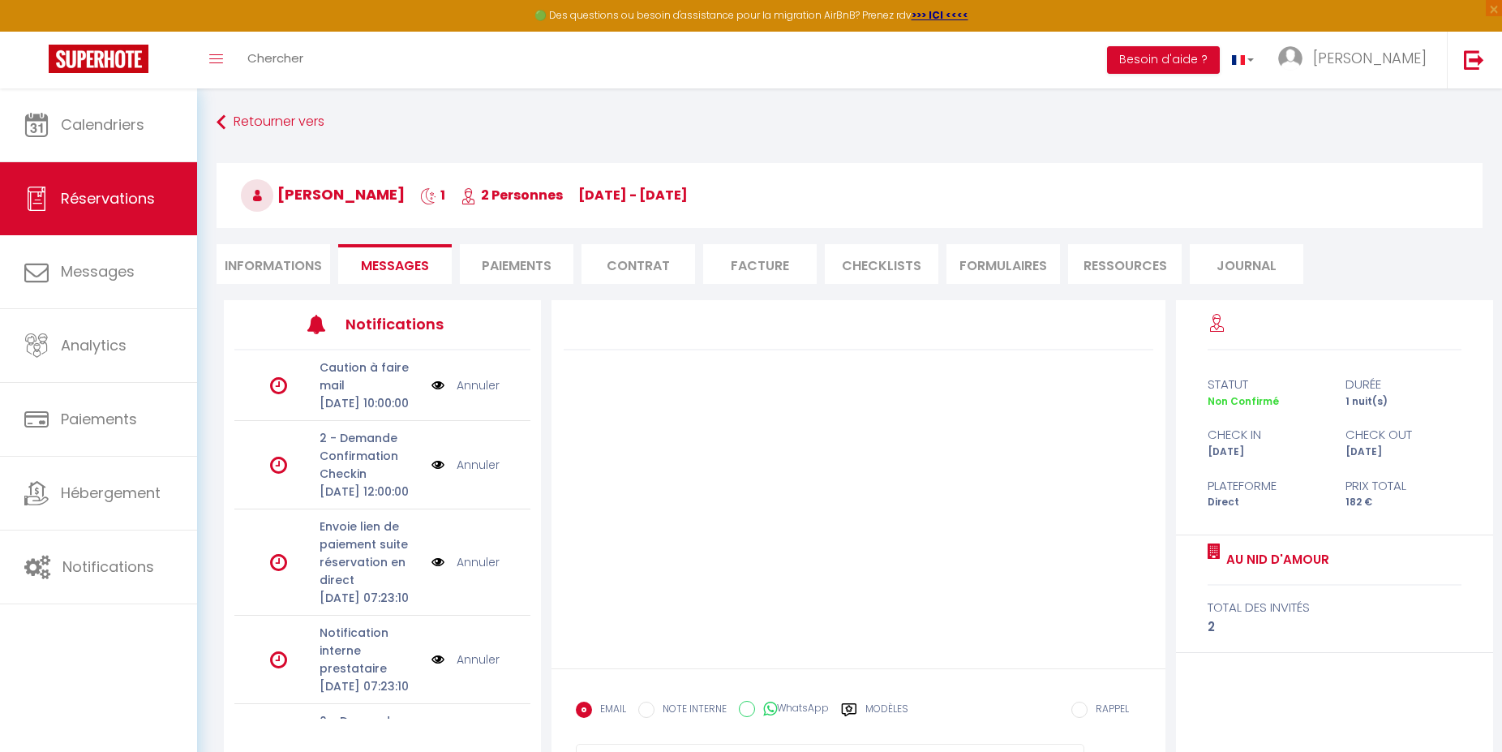
click at [532, 270] on li "Paiements" at bounding box center [517, 264] width 114 height 40
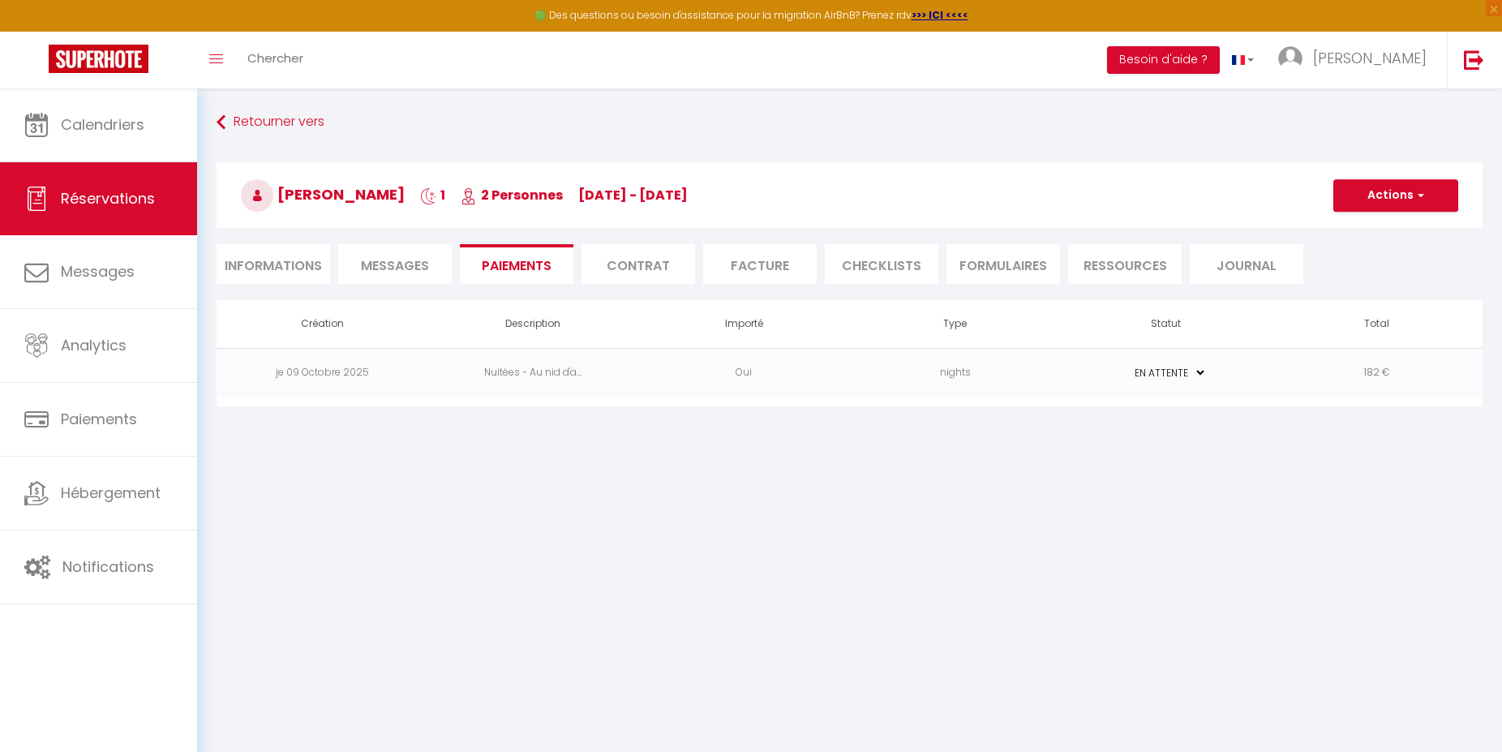
click at [546, 375] on td "Nuitées - Au nid d'a..." at bounding box center [532, 372] width 211 height 49
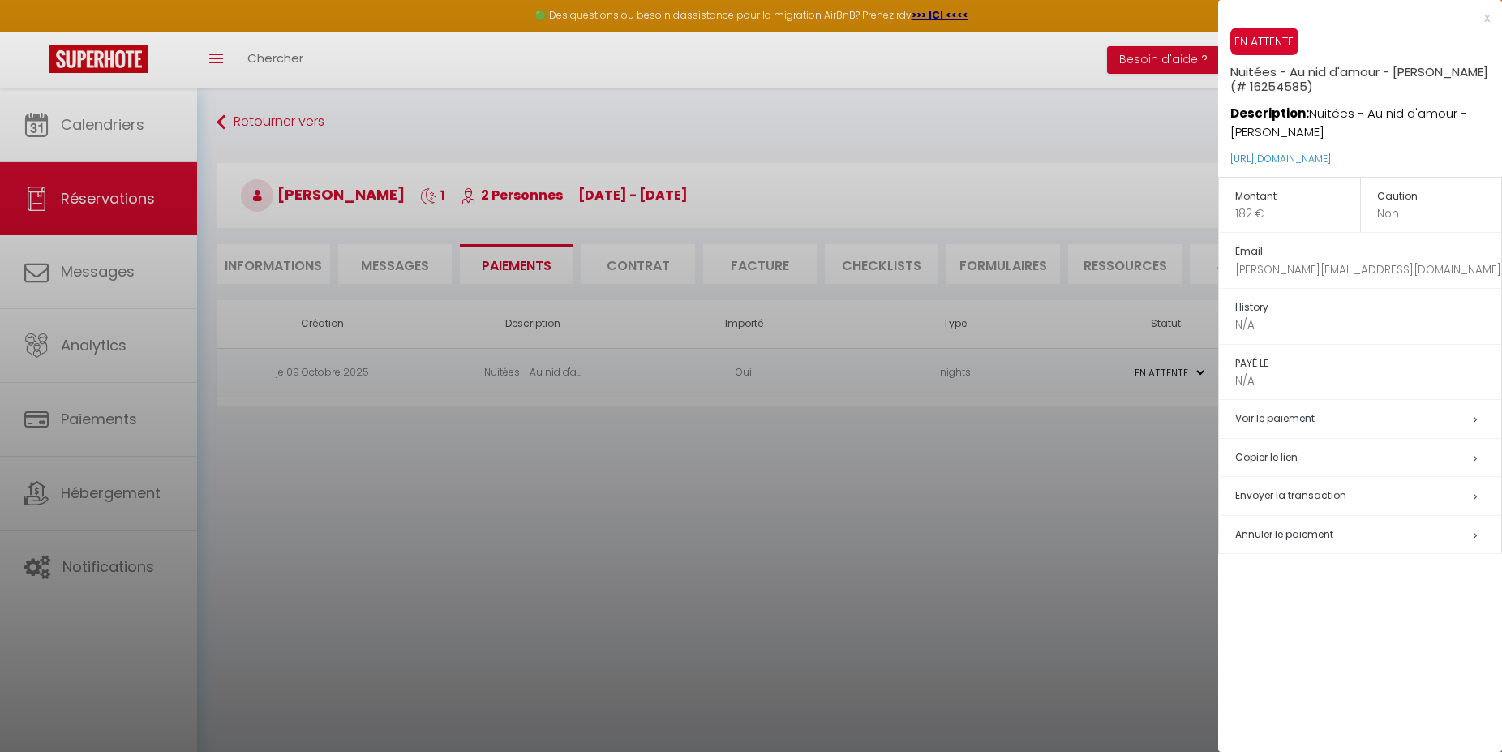
click at [1289, 497] on span "Envoyer la transaction" at bounding box center [1290, 495] width 111 height 14
select select "fr"
type input "[PERSON_NAME][EMAIL_ADDRESS][DOMAIN_NAME]"
type input "Demande de paiement"
type textarea "Bonjour, Nous vous invitons à cliquer sur le lien ci-dessous pour effectuer le …"
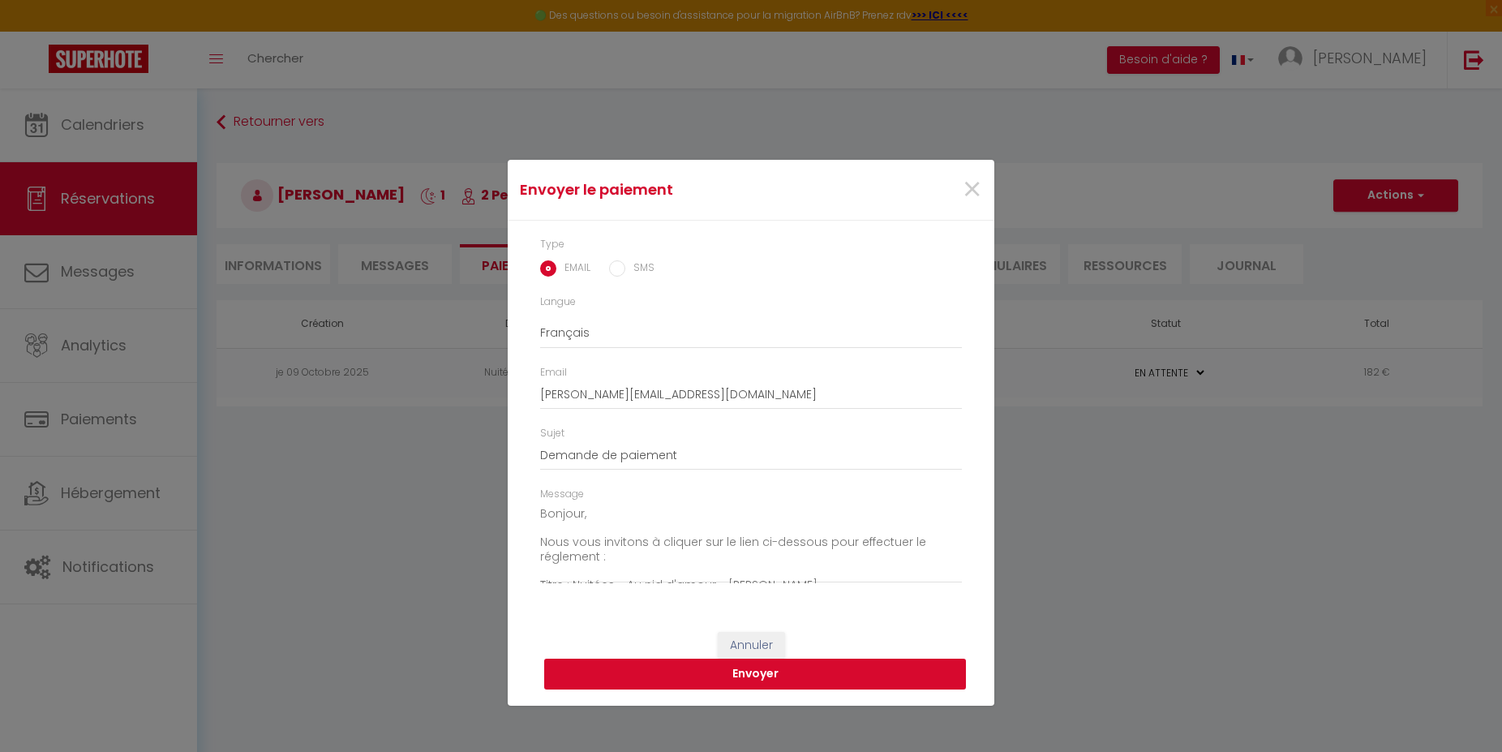
click at [741, 669] on button "Envoyer" at bounding box center [755, 673] width 422 height 31
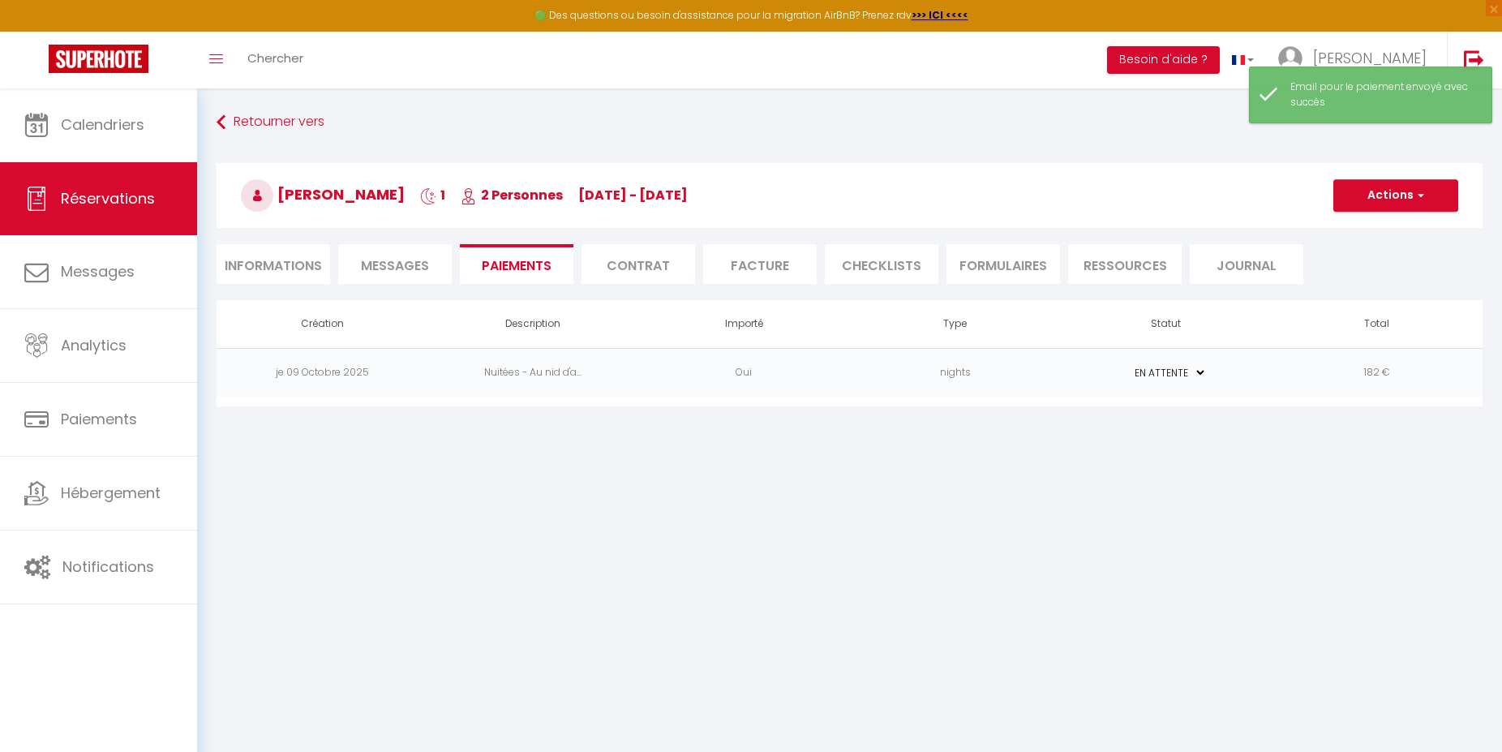
click at [405, 261] on span "Messages" at bounding box center [395, 265] width 68 height 19
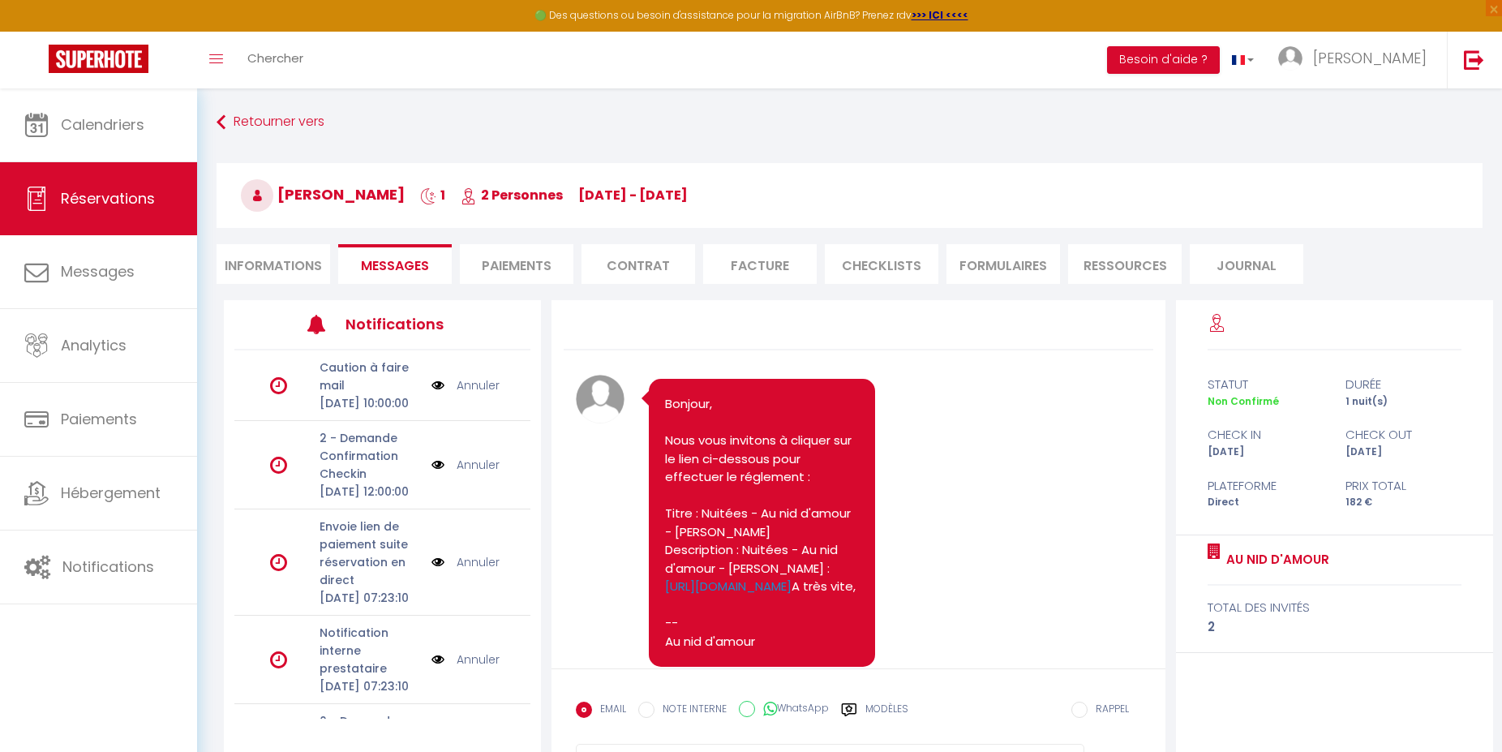
click at [283, 264] on li "Informations" at bounding box center [274, 264] width 114 height 40
